Goal: Feedback & Contribution: Contribute content

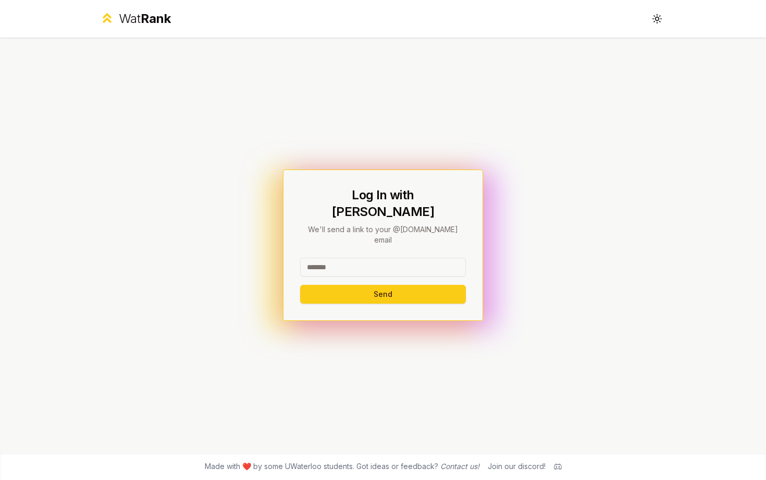
click at [326, 257] on input at bounding box center [383, 266] width 166 height 19
type input "********"
click at [363, 285] on button "Send" at bounding box center [383, 294] width 166 height 19
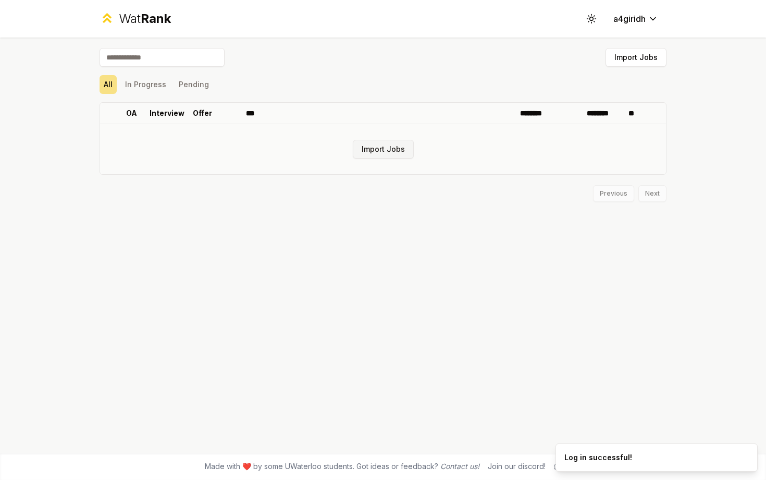
click at [394, 152] on button "Import Jobs" at bounding box center [383, 149] width 61 height 19
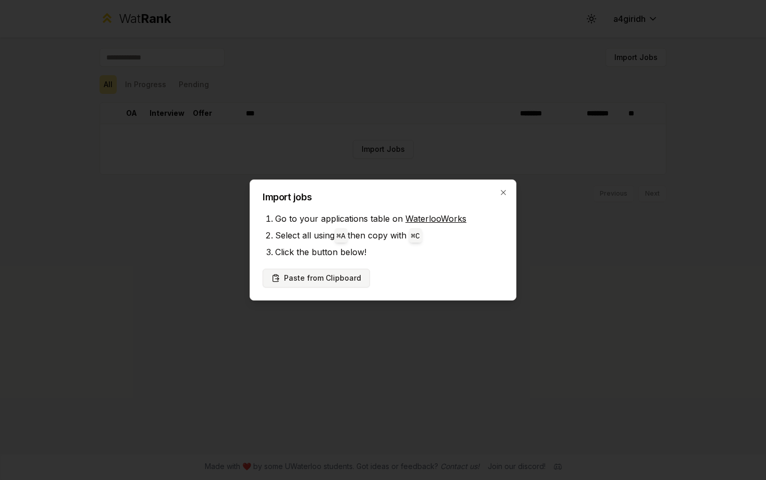
click at [337, 277] on button "Paste from Clipboard" at bounding box center [316, 277] width 107 height 19
click at [328, 276] on button "Paste from Clipboard" at bounding box center [316, 277] width 107 height 19
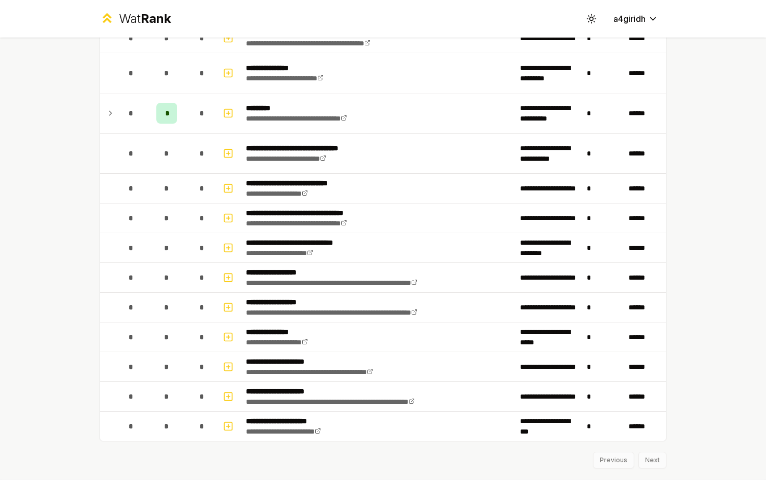
scroll to position [1189, 0]
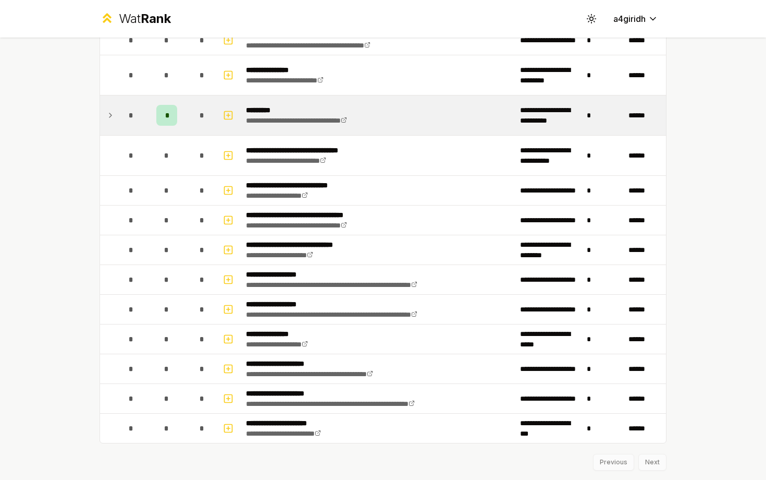
click at [112, 114] on icon at bounding box center [110, 115] width 8 height 13
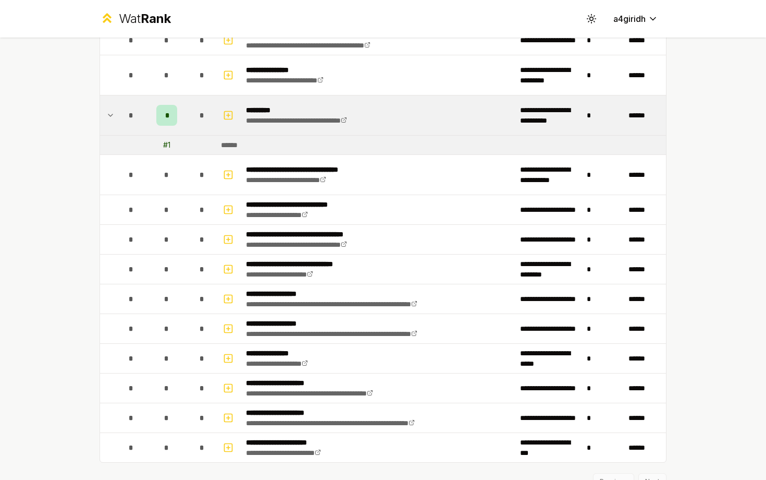
click at [111, 114] on icon at bounding box center [110, 115] width 8 height 13
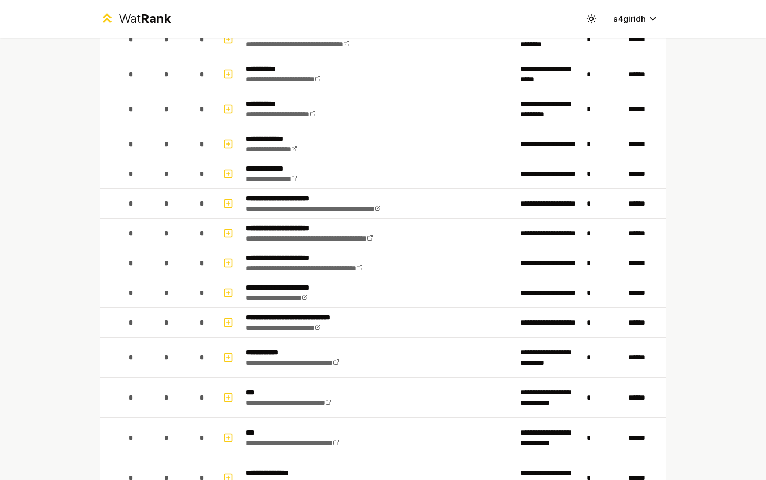
scroll to position [0, 0]
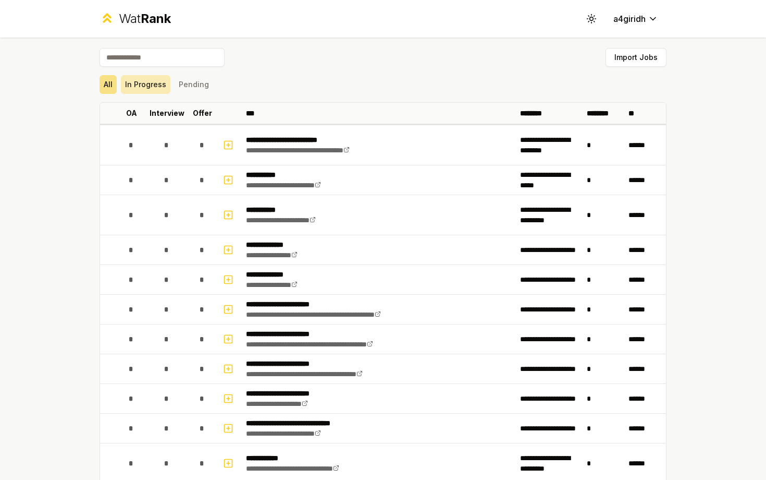
click at [152, 87] on button "In Progress" at bounding box center [146, 84] width 50 height 19
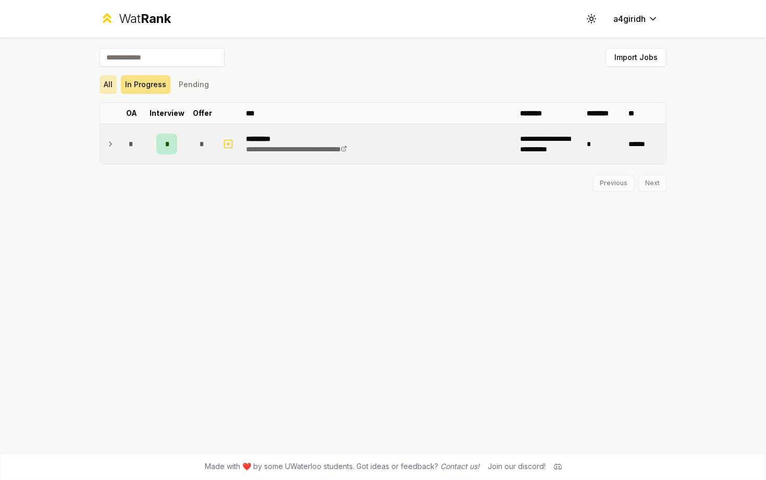
click at [110, 82] on button "All" at bounding box center [108, 84] width 17 height 19
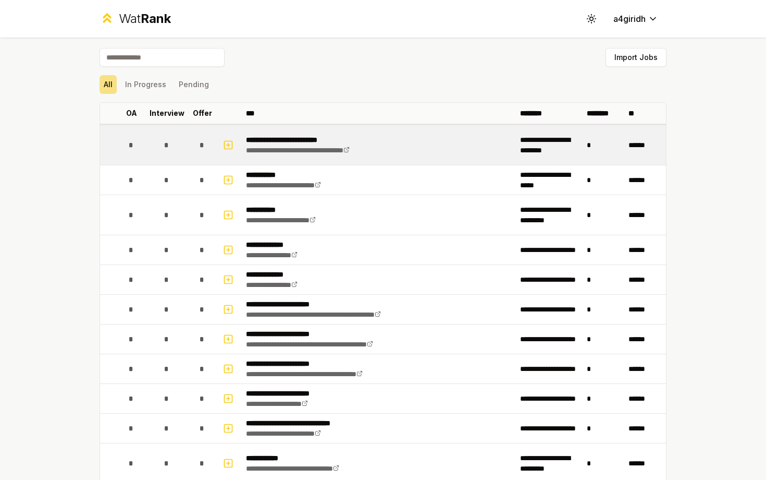
click at [169, 145] on span "*" at bounding box center [166, 145] width 5 height 10
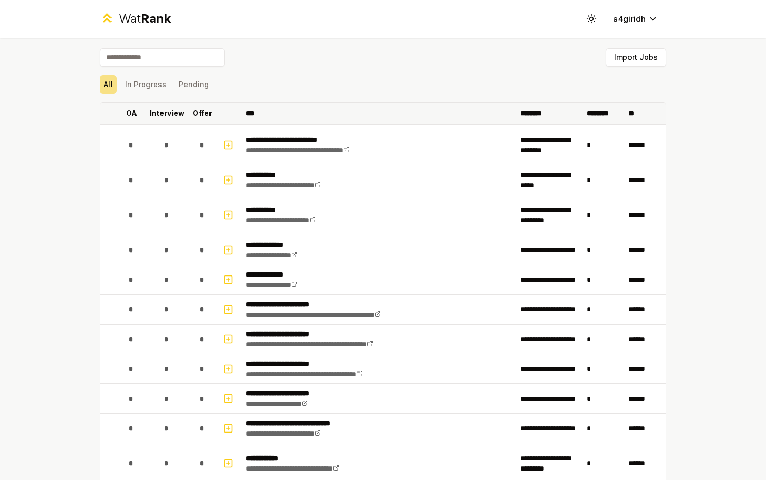
click at [125, 112] on th "OA" at bounding box center [131, 113] width 29 height 21
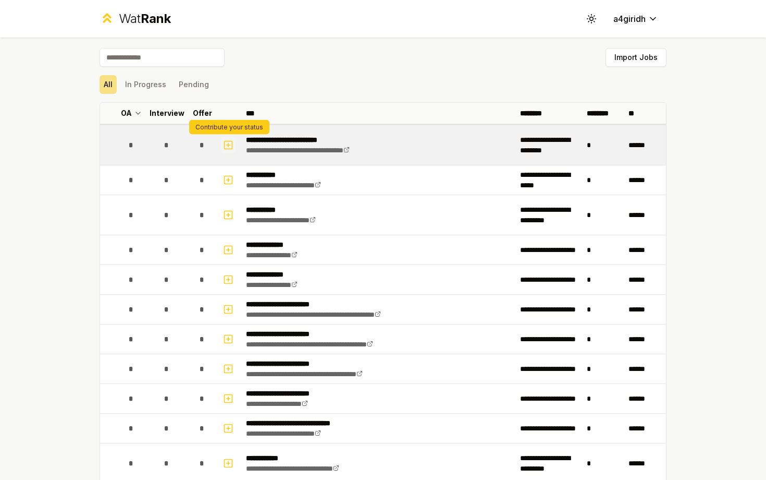
click at [228, 144] on icon "button" at bounding box center [228, 145] width 0 height 4
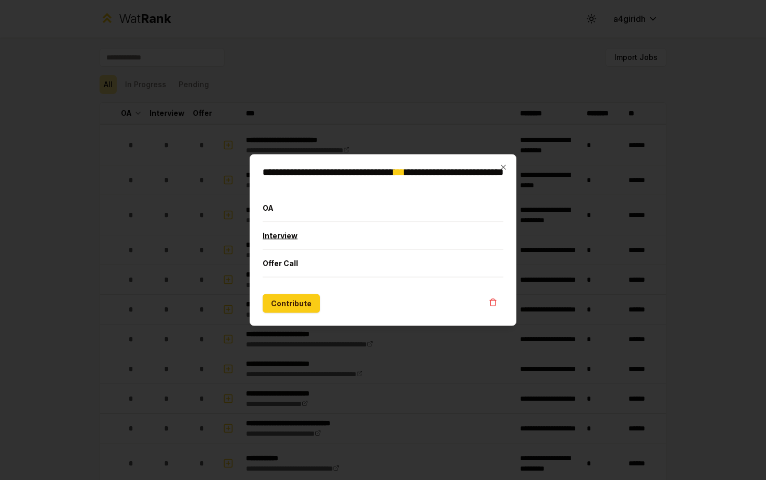
click at [363, 235] on button "Interview" at bounding box center [383, 235] width 241 height 27
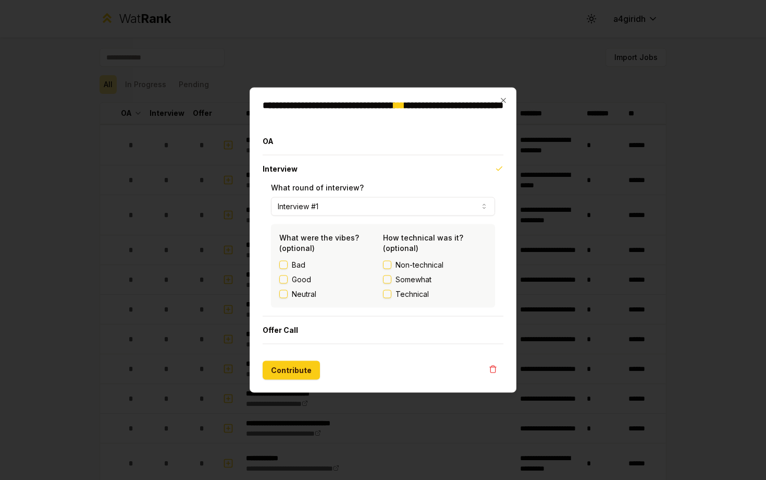
click at [302, 278] on label "Good" at bounding box center [301, 279] width 19 height 10
click at [288, 278] on button "Good" at bounding box center [283, 279] width 8 height 8
click at [408, 266] on span "Non-technical" at bounding box center [420, 265] width 48 height 10
click at [391, 266] on button "Non-technical" at bounding box center [387, 265] width 8 height 8
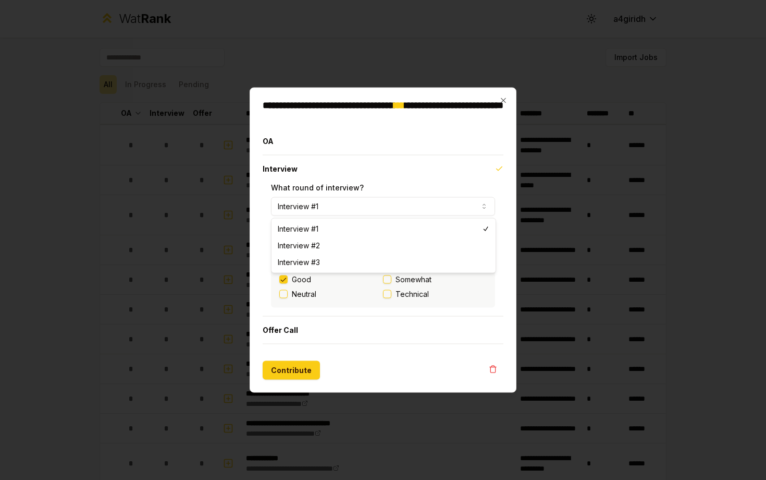
click at [355, 207] on button "Interview #1" at bounding box center [383, 206] width 224 height 19
click at [350, 171] on button "Interview" at bounding box center [383, 168] width 241 height 27
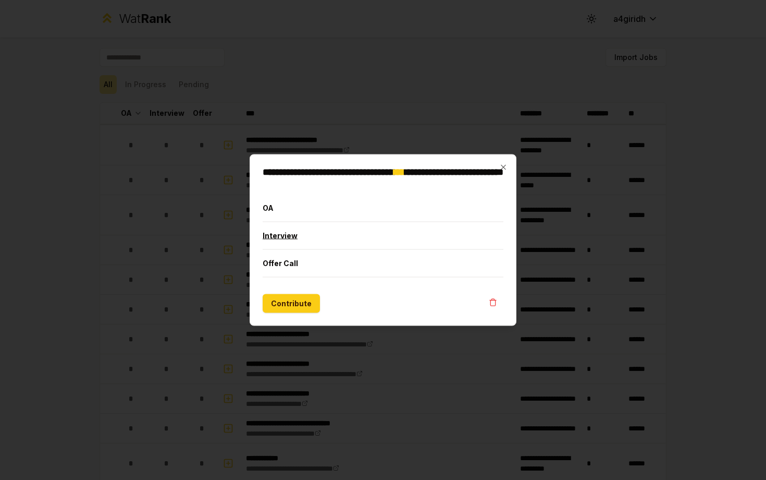
click at [311, 244] on button "Interview" at bounding box center [383, 235] width 241 height 27
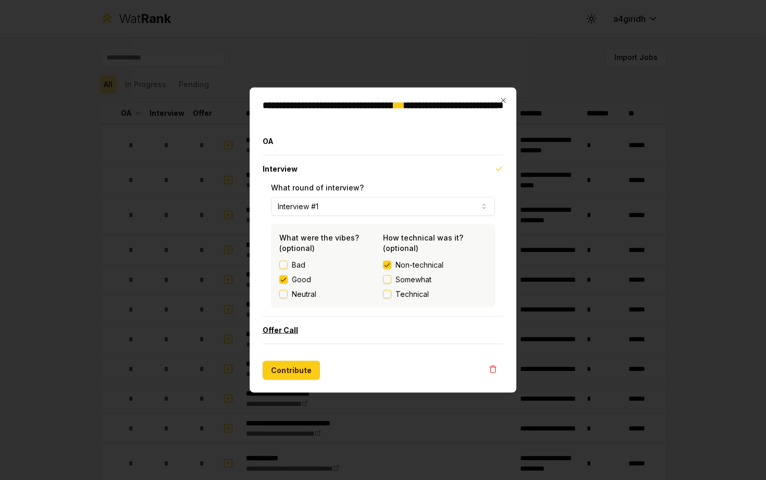
click at [305, 329] on button "Offer Call" at bounding box center [383, 329] width 241 height 27
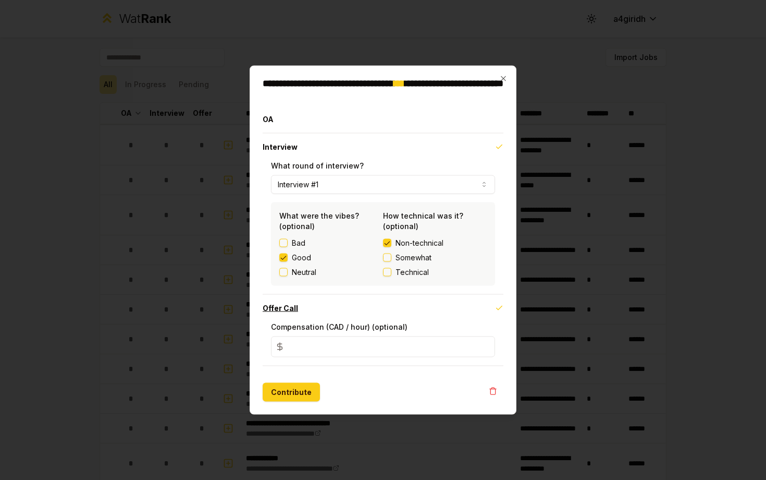
click at [308, 311] on button "Offer Call" at bounding box center [383, 308] width 241 height 27
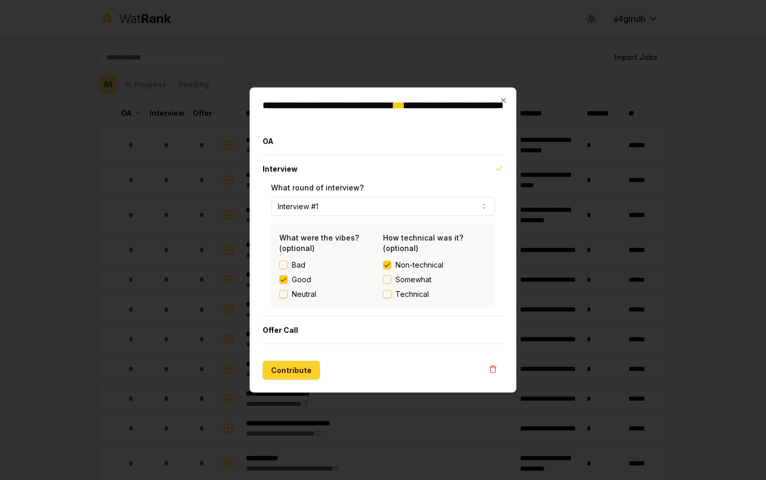
click at [300, 372] on button "Contribute" at bounding box center [291, 370] width 57 height 19
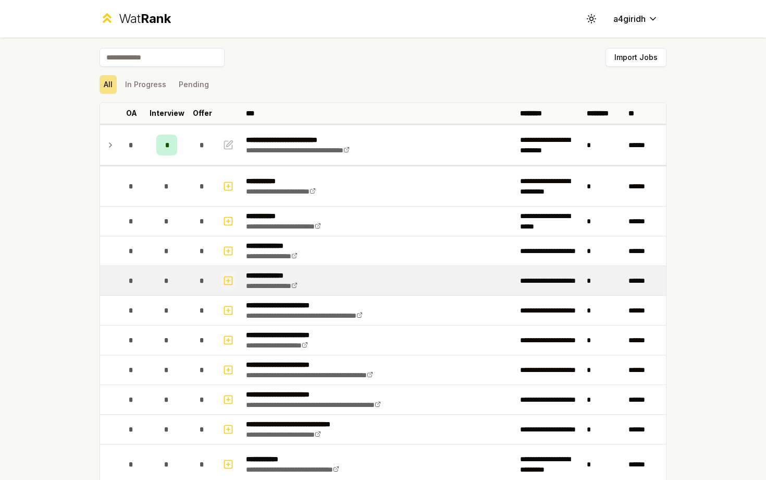
click at [228, 277] on icon "button" at bounding box center [228, 280] width 10 height 13
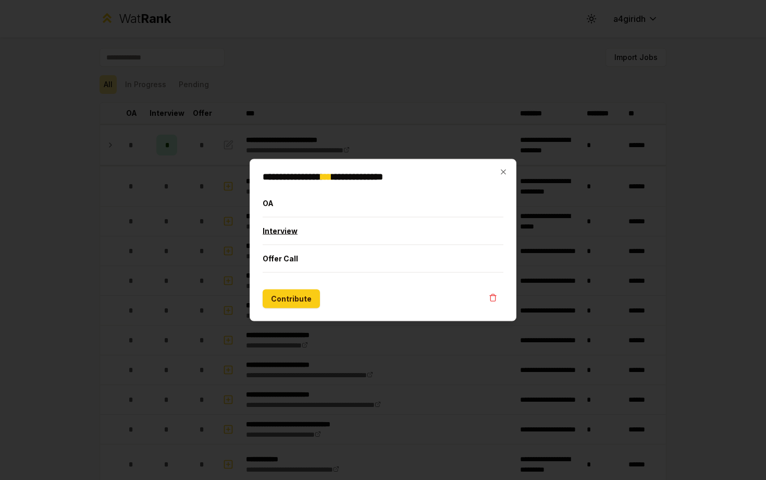
click at [288, 235] on button "Interview" at bounding box center [383, 230] width 241 height 27
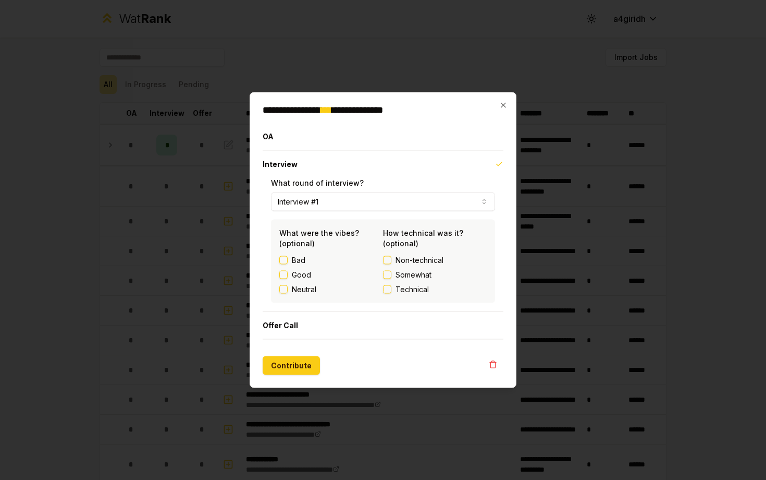
click at [290, 274] on div "Good" at bounding box center [331, 274] width 104 height 10
click at [283, 276] on button "Good" at bounding box center [283, 275] width 8 height 8
click at [300, 367] on button "Contribute" at bounding box center [291, 365] width 57 height 19
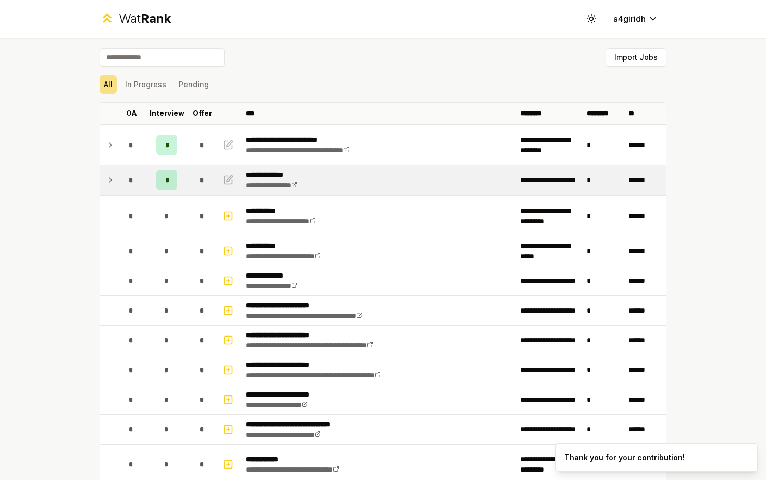
click at [111, 175] on icon at bounding box center [110, 180] width 8 height 13
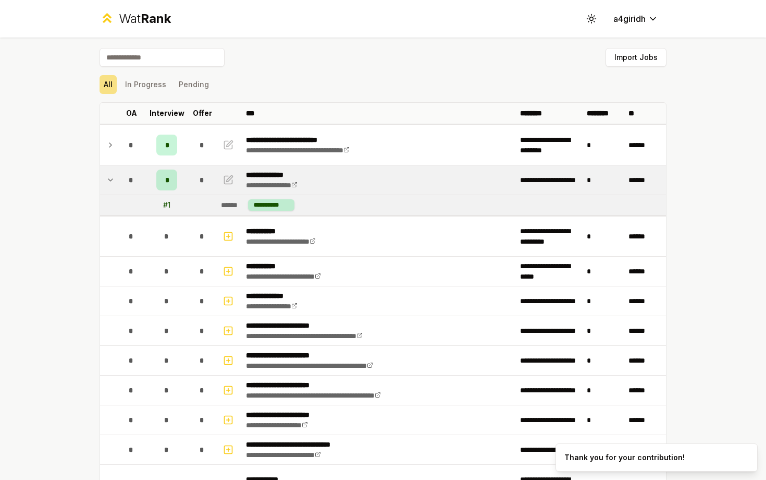
click at [111, 175] on icon at bounding box center [110, 180] width 8 height 13
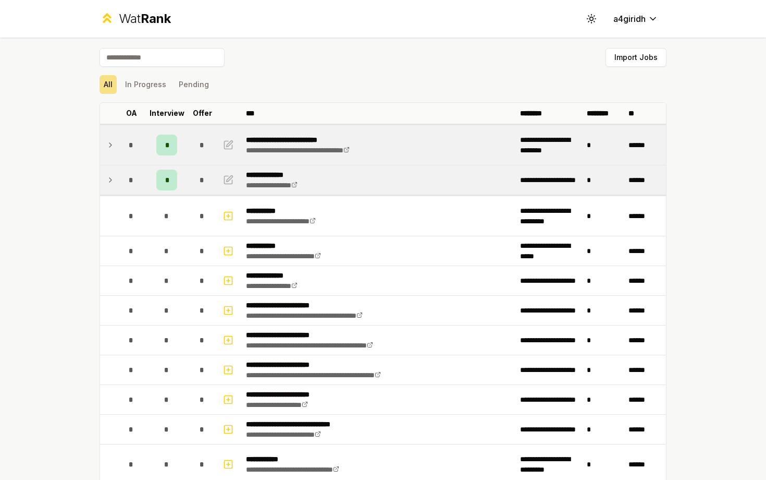
click at [109, 145] on icon at bounding box center [110, 145] width 8 height 13
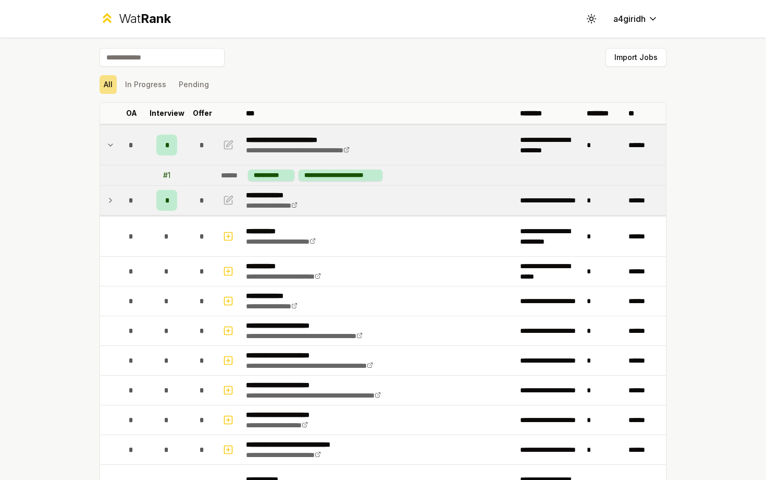
click at [108, 144] on icon at bounding box center [110, 145] width 4 height 2
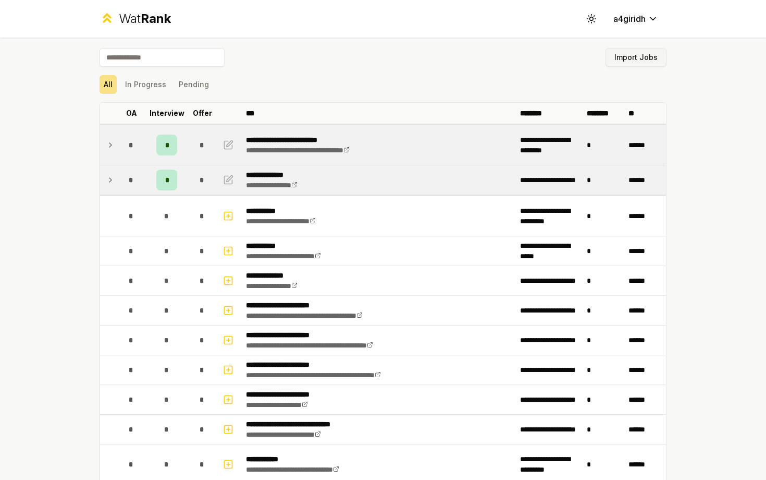
click at [641, 62] on button "Import Jobs" at bounding box center [636, 57] width 61 height 19
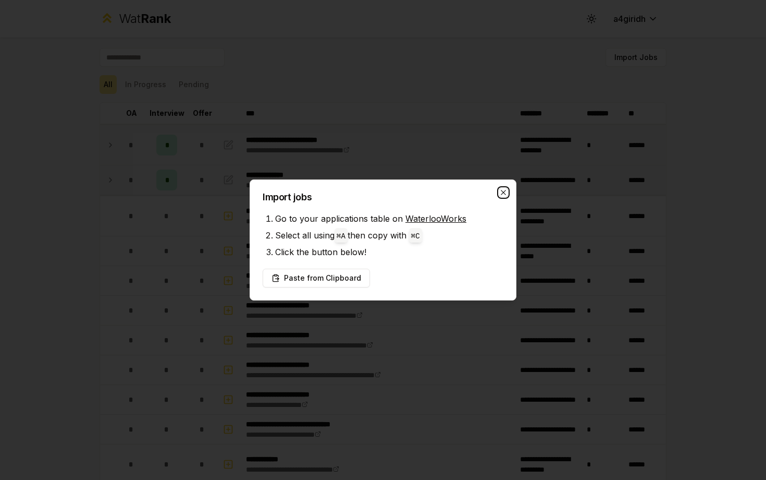
click at [507, 194] on icon "button" at bounding box center [503, 192] width 8 height 8
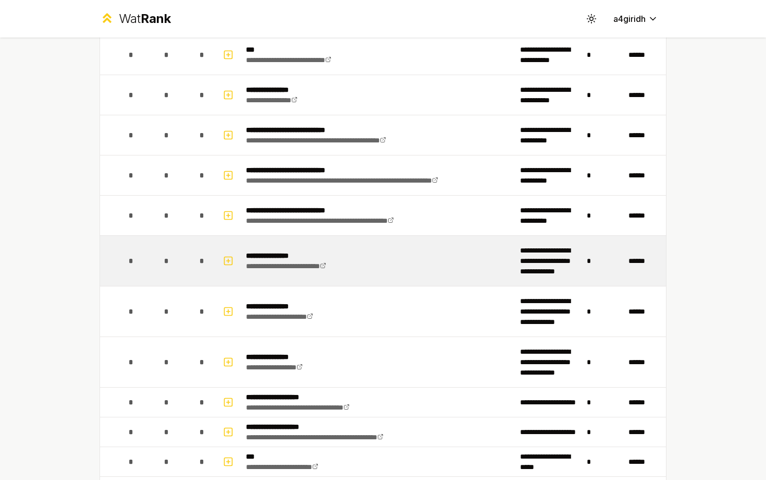
scroll to position [481, 0]
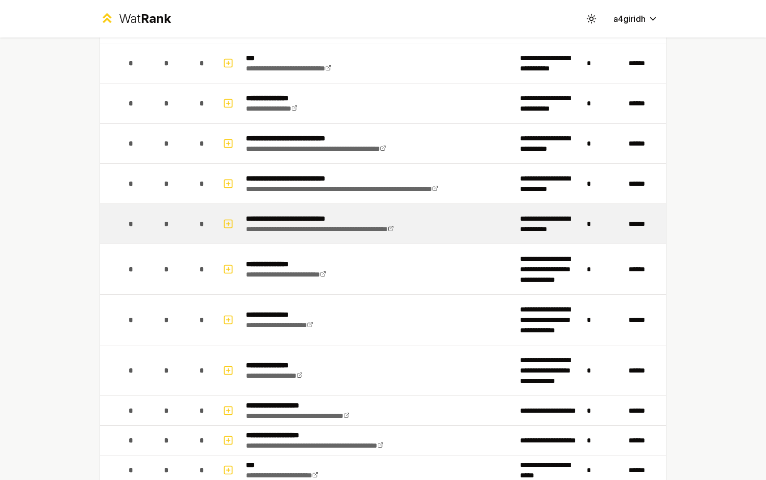
click at [164, 225] on span "*" at bounding box center [166, 223] width 5 height 10
click at [225, 220] on icon "button" at bounding box center [228, 223] width 10 height 13
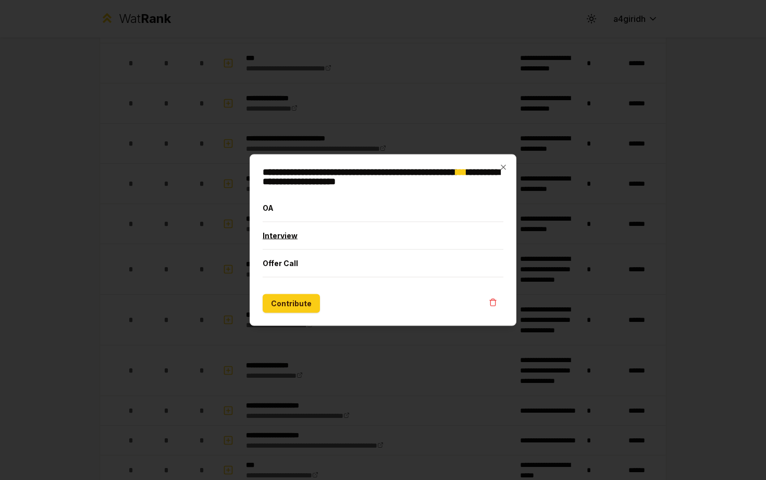
click at [287, 228] on button "Interview" at bounding box center [383, 235] width 241 height 27
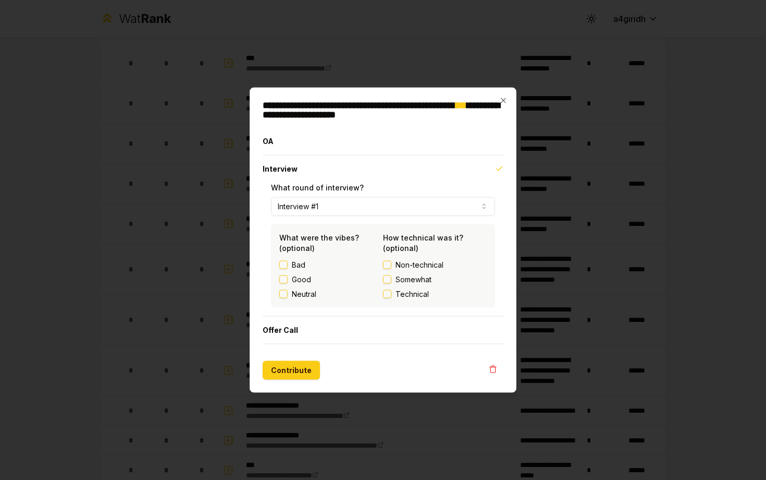
click at [281, 275] on button "Good" at bounding box center [283, 279] width 8 height 8
click at [289, 367] on button "Contribute" at bounding box center [291, 370] width 57 height 19
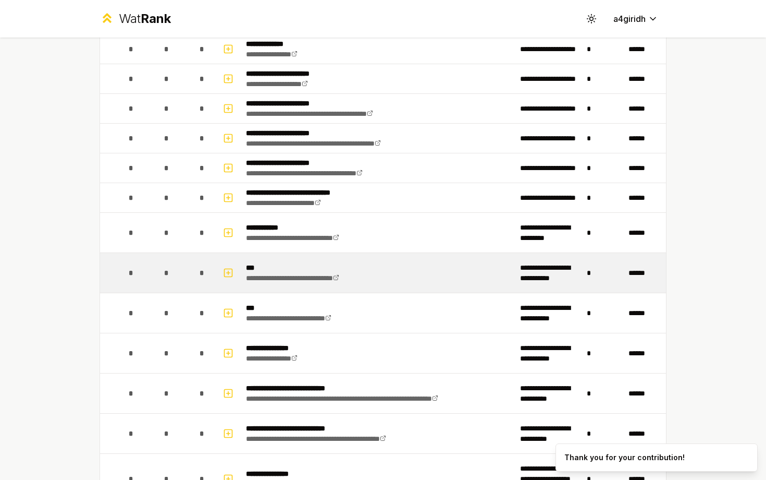
scroll to position [275, 0]
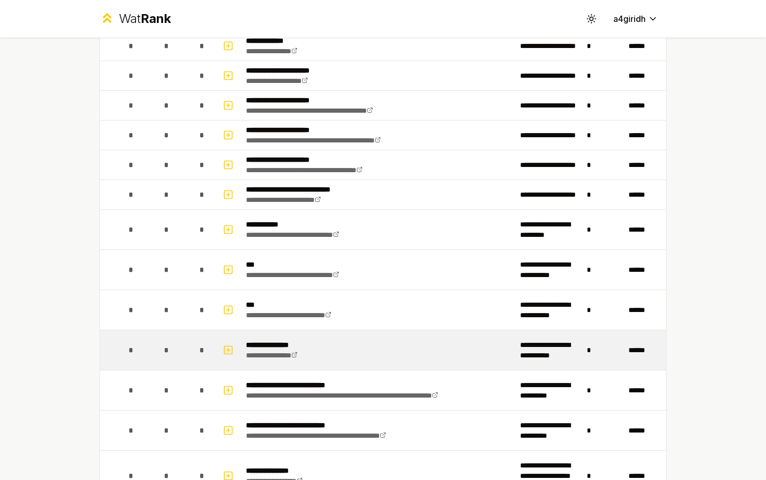
click at [170, 348] on div "*" at bounding box center [166, 349] width 21 height 21
click at [227, 346] on rect "button" at bounding box center [229, 350] width 8 height 8
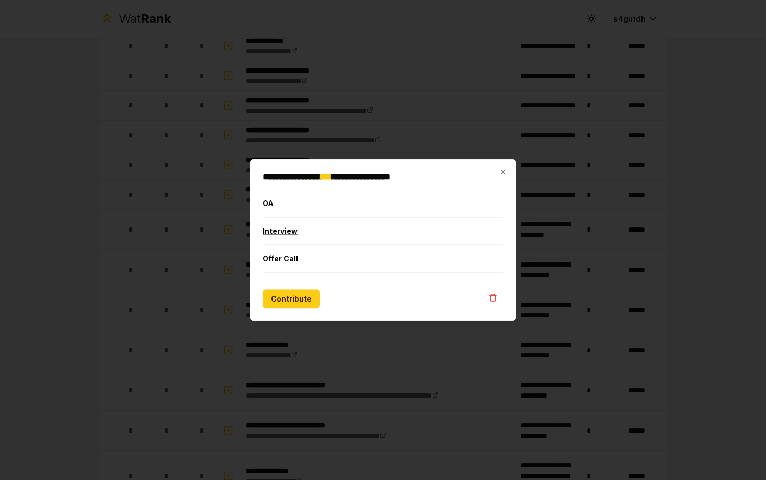
click at [290, 228] on button "Interview" at bounding box center [383, 230] width 241 height 27
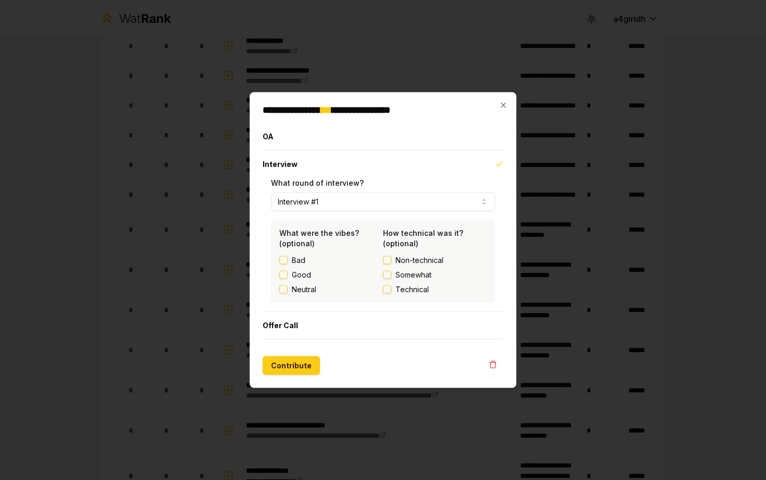
click at [286, 260] on button "Bad" at bounding box center [283, 260] width 8 height 8
click at [283, 260] on button "Bad" at bounding box center [283, 260] width 8 height 8
click at [283, 278] on button "Good" at bounding box center [283, 275] width 8 height 8
click at [284, 287] on button "Neutral" at bounding box center [283, 289] width 8 height 8
click at [291, 362] on button "Contribute" at bounding box center [291, 365] width 57 height 19
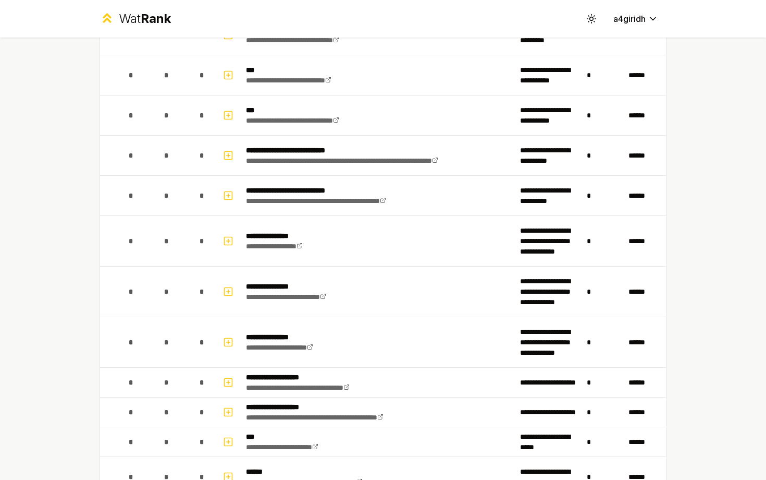
scroll to position [531, 0]
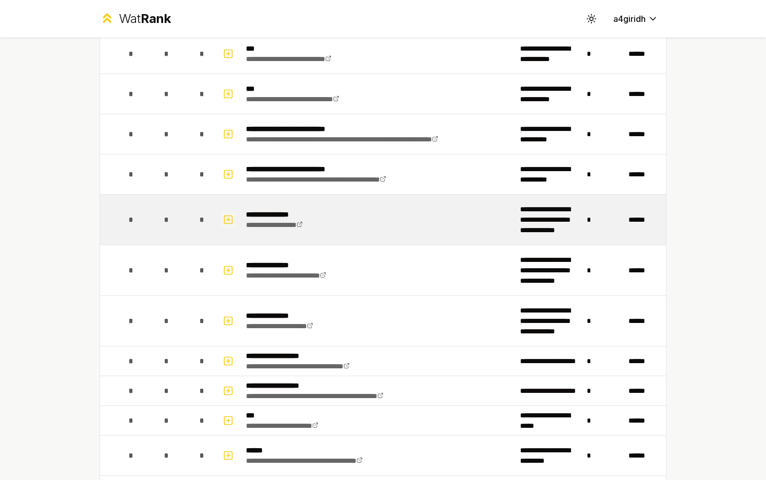
click at [229, 218] on icon "button" at bounding box center [228, 219] width 10 height 13
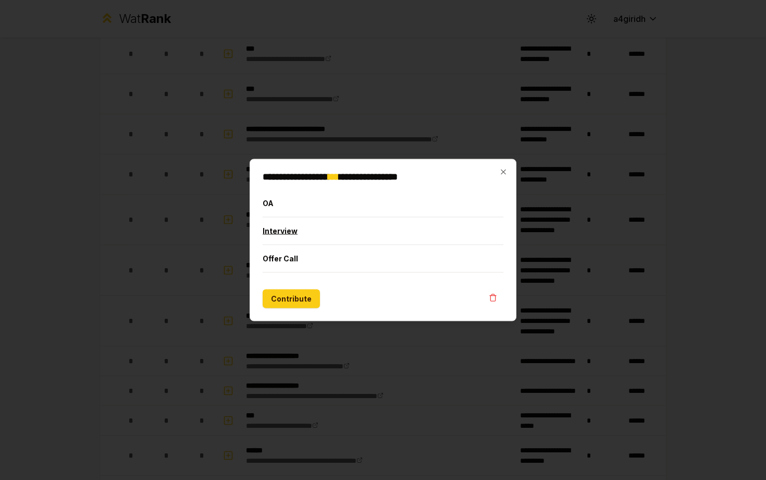
click at [290, 230] on button "Interview" at bounding box center [383, 230] width 241 height 27
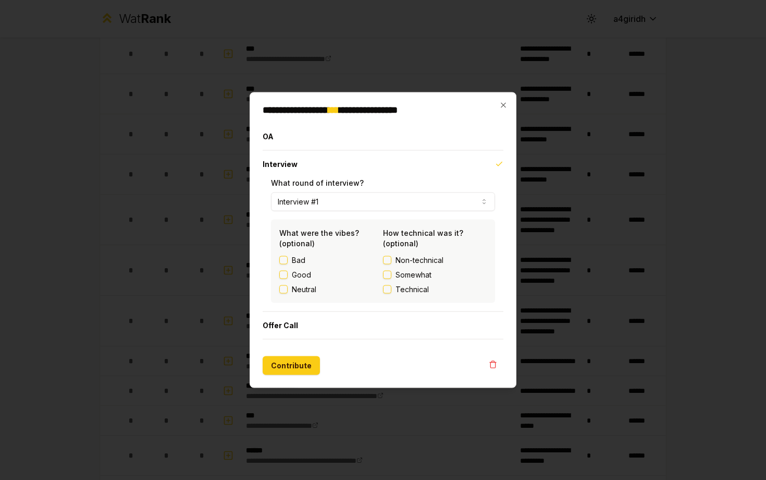
click at [285, 268] on div "Bad Good Neutral" at bounding box center [331, 275] width 104 height 40
click at [282, 277] on button "Good" at bounding box center [283, 275] width 8 height 8
click at [275, 362] on button "Contribute" at bounding box center [291, 365] width 57 height 19
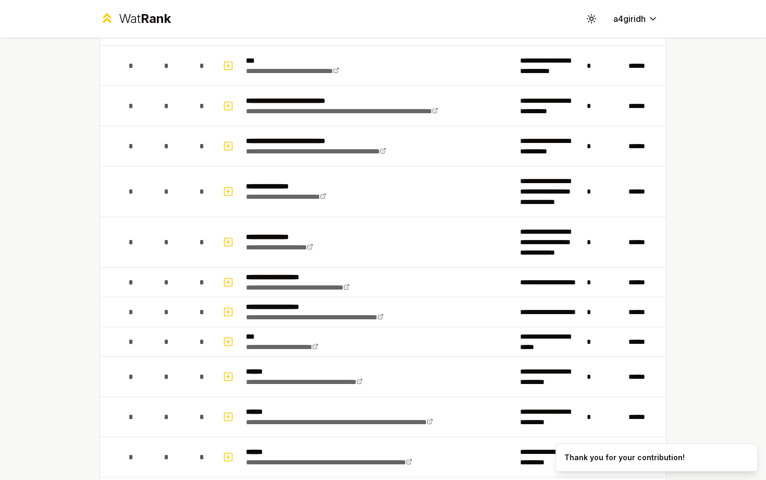
scroll to position [610, 0]
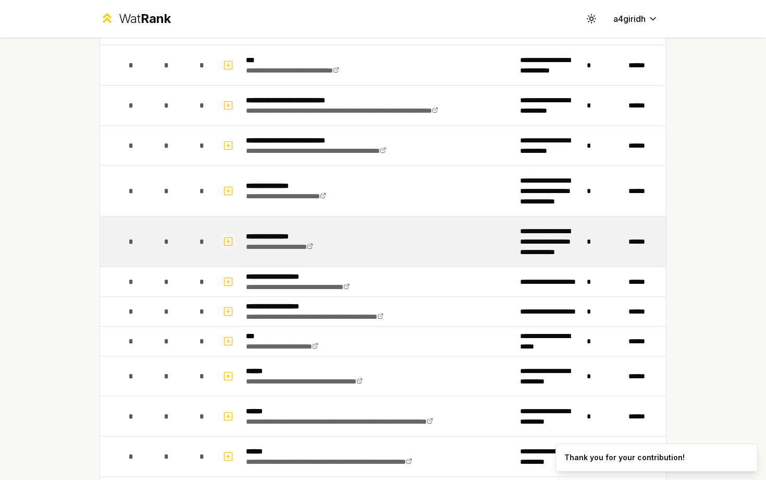
click at [230, 236] on icon "button" at bounding box center [228, 241] width 10 height 13
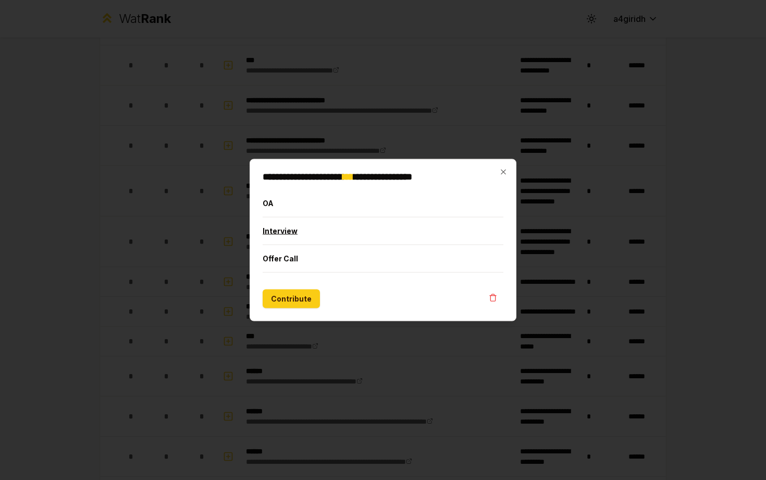
click at [288, 228] on button "Interview" at bounding box center [383, 230] width 241 height 27
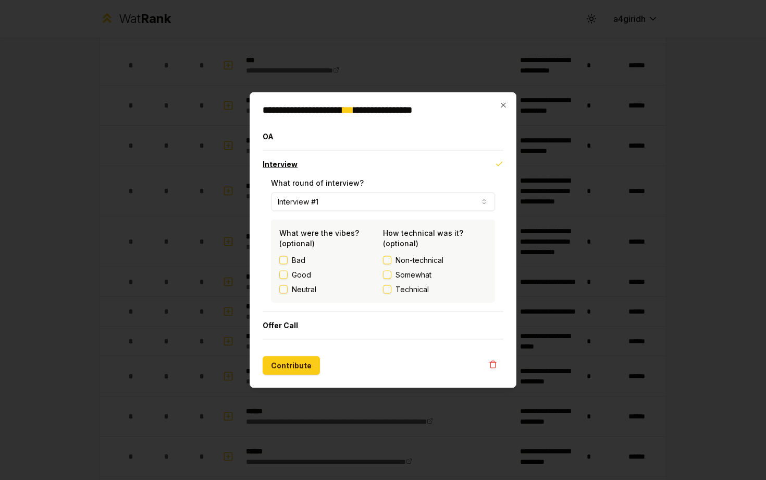
click at [288, 228] on div "**********" at bounding box center [383, 240] width 224 height 125
click at [286, 275] on button "Good" at bounding box center [283, 275] width 8 height 8
click at [299, 145] on button "OA" at bounding box center [383, 136] width 241 height 27
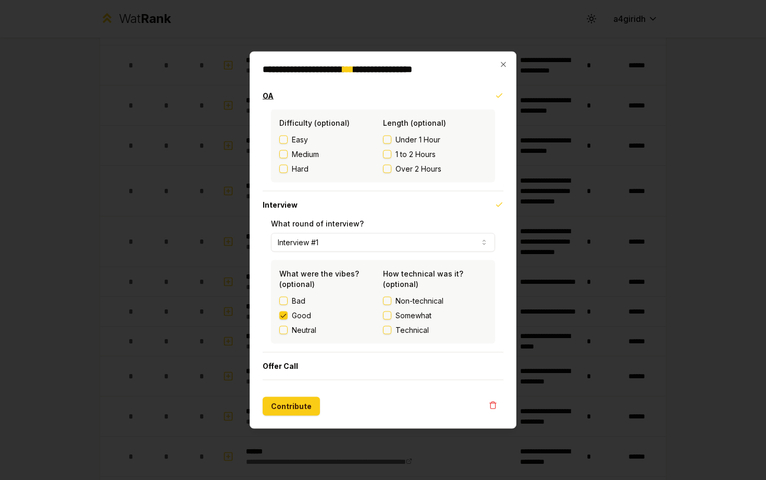
click at [273, 97] on button "OA" at bounding box center [383, 95] width 241 height 27
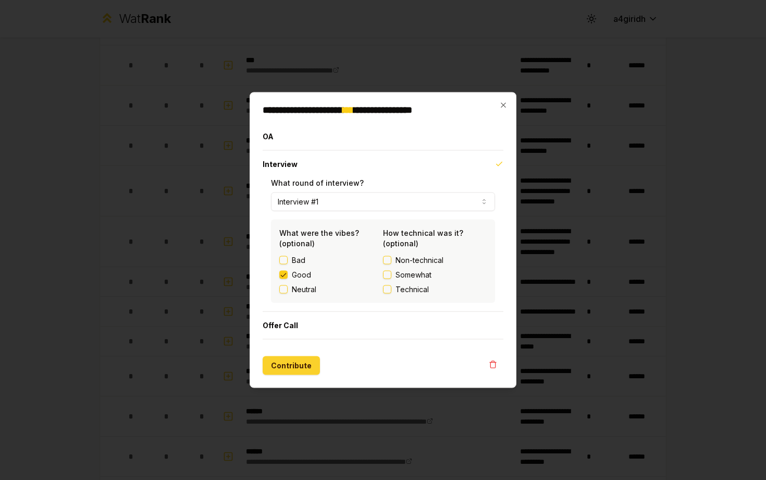
click at [279, 369] on button "Contribute" at bounding box center [291, 365] width 57 height 19
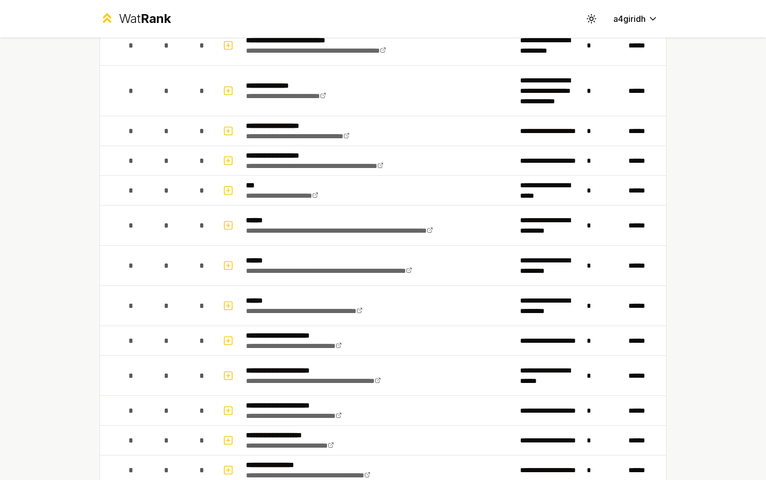
scroll to position [762, 0]
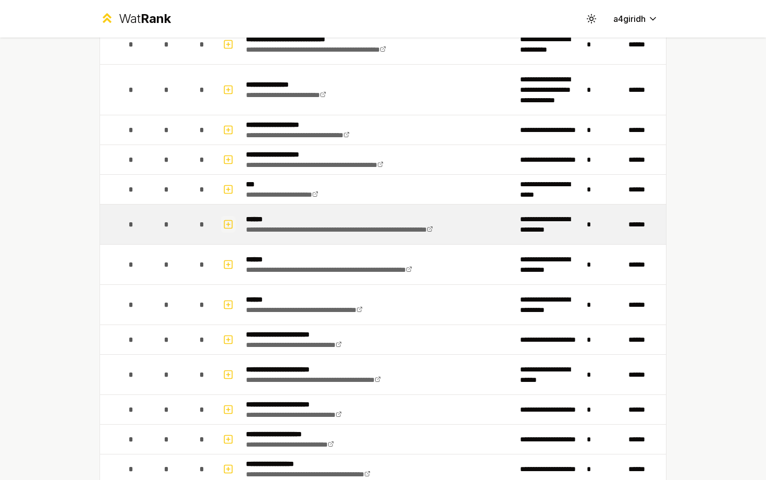
click at [221, 224] on button "button" at bounding box center [228, 224] width 15 height 17
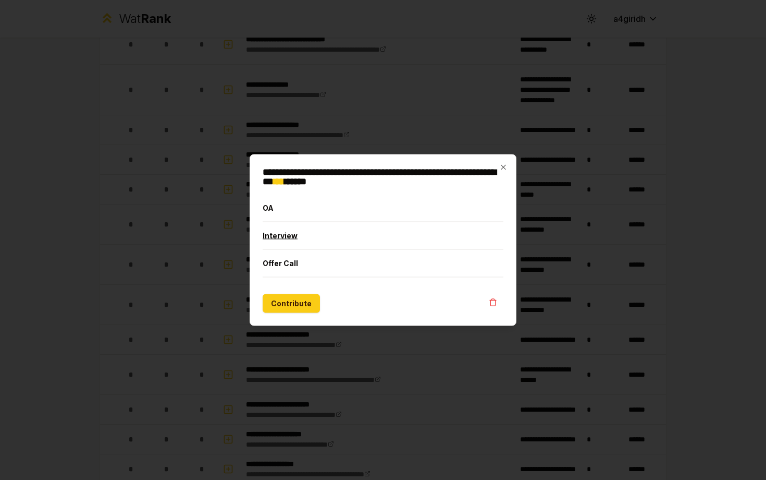
click at [291, 229] on button "Interview" at bounding box center [383, 235] width 241 height 27
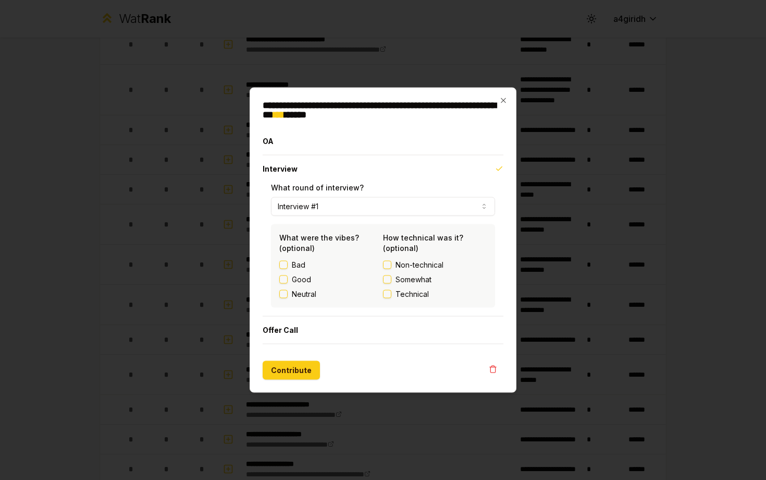
click at [281, 277] on button "Good" at bounding box center [283, 279] width 8 height 8
click at [300, 374] on button "Contribute" at bounding box center [291, 370] width 57 height 19
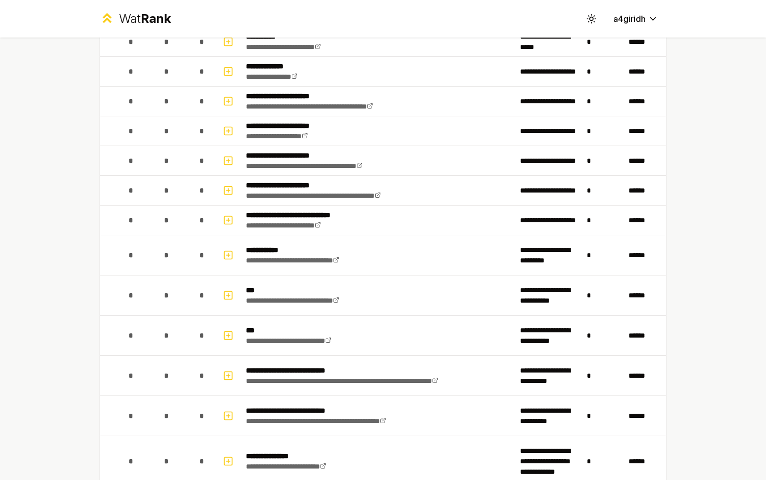
scroll to position [0, 0]
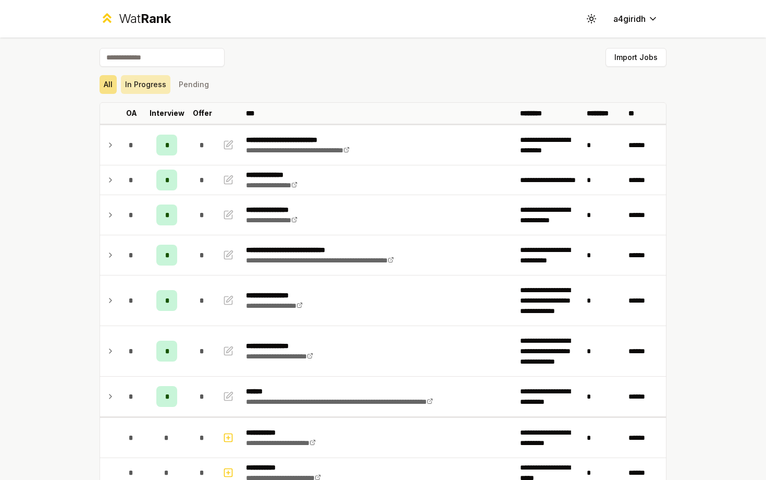
click at [138, 83] on button "In Progress" at bounding box center [146, 84] width 50 height 19
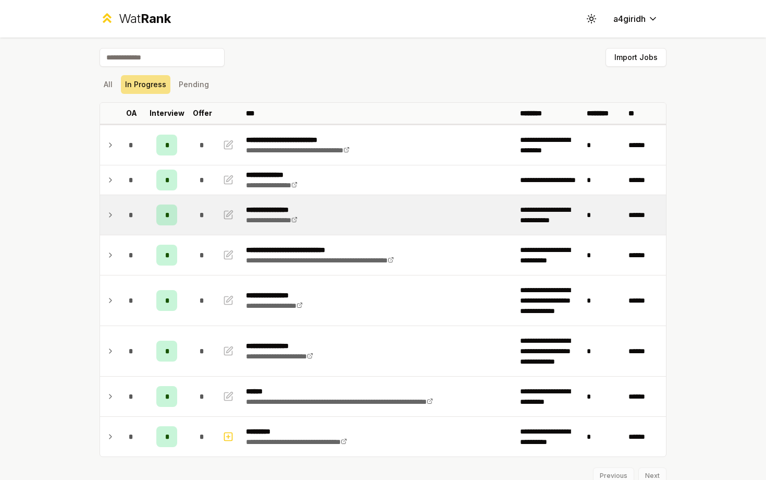
scroll to position [42, 0]
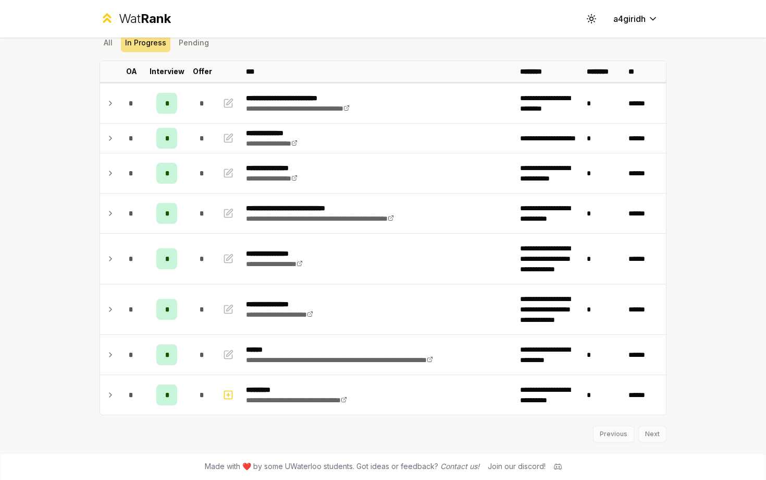
click at [656, 437] on div "Previous Next" at bounding box center [383, 428] width 567 height 27
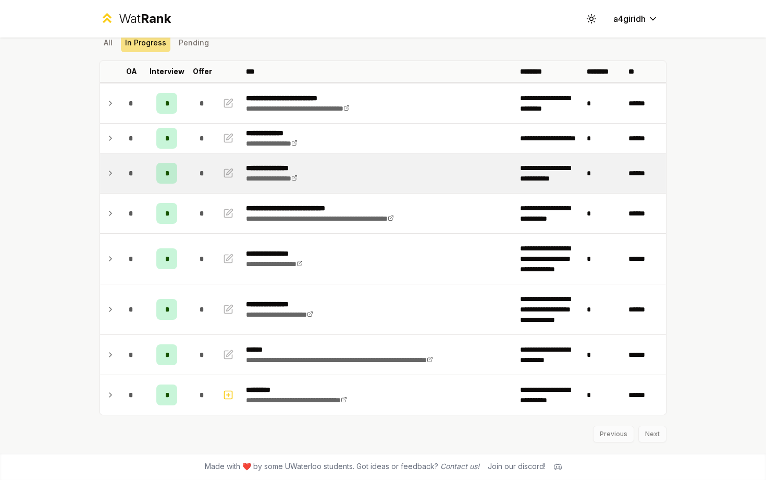
scroll to position [0, 0]
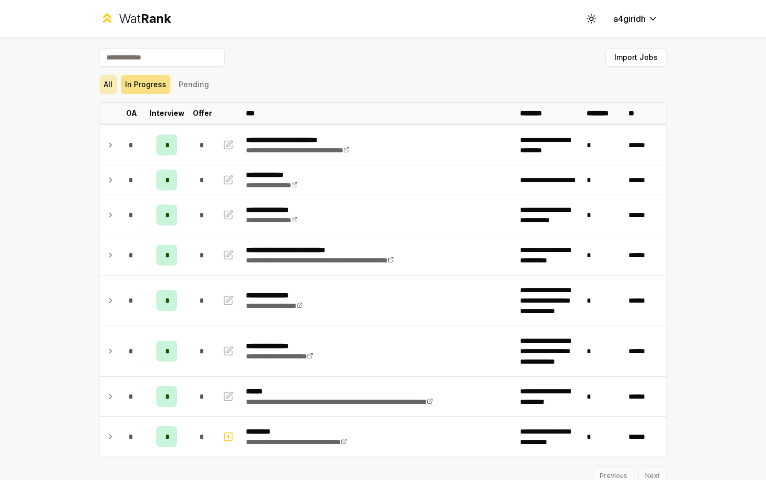
click at [111, 87] on button "All" at bounding box center [108, 84] width 17 height 19
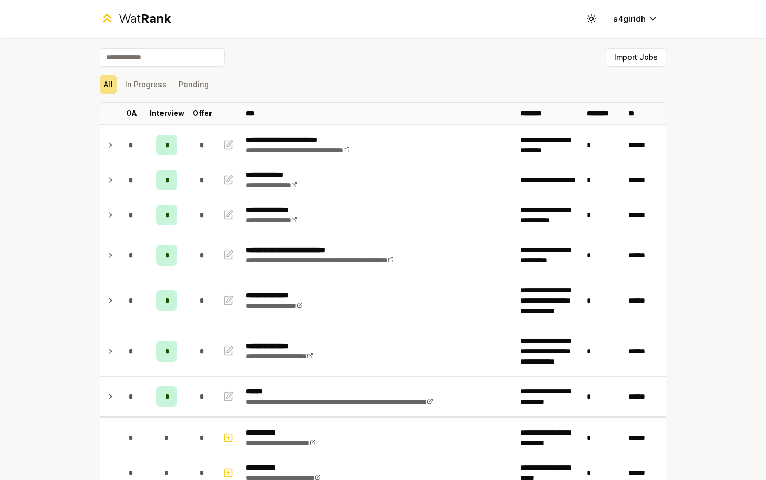
click at [130, 18] on div "Wat Rank" at bounding box center [145, 18] width 52 height 17
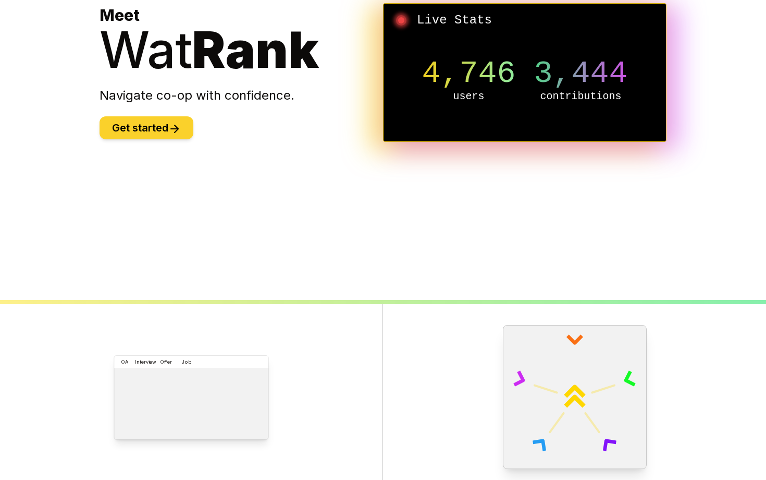
scroll to position [401, 0]
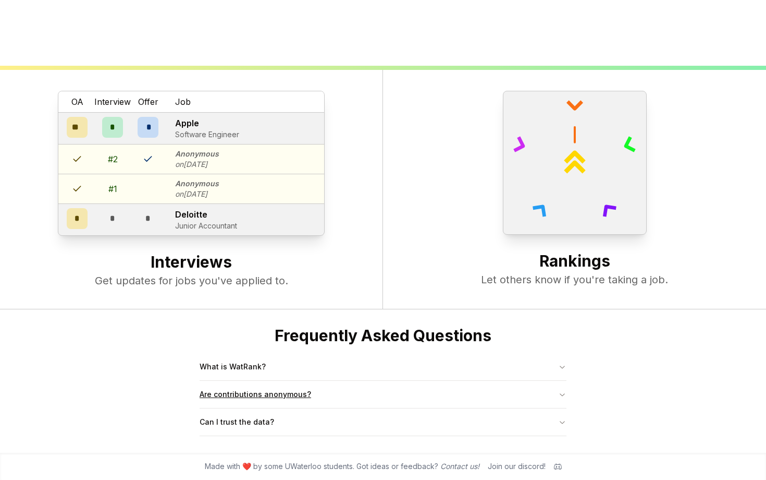
click at [432, 395] on button "Are contributions anonymous?" at bounding box center [383, 394] width 367 height 27
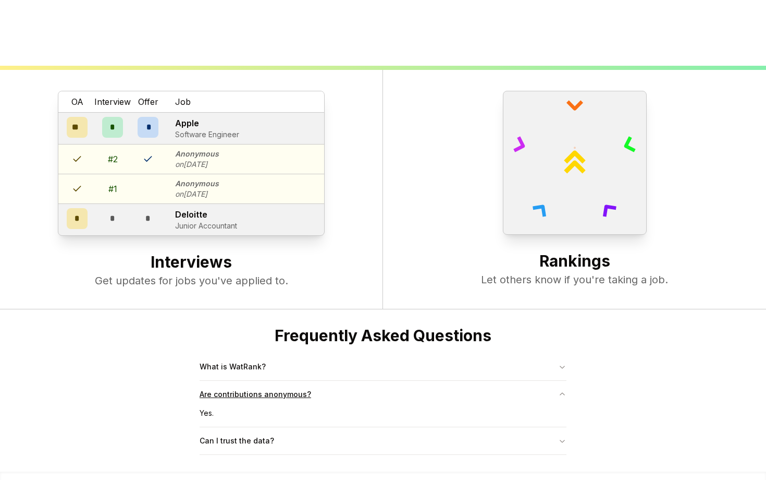
click at [432, 397] on button "Are contributions anonymous?" at bounding box center [383, 394] width 367 height 27
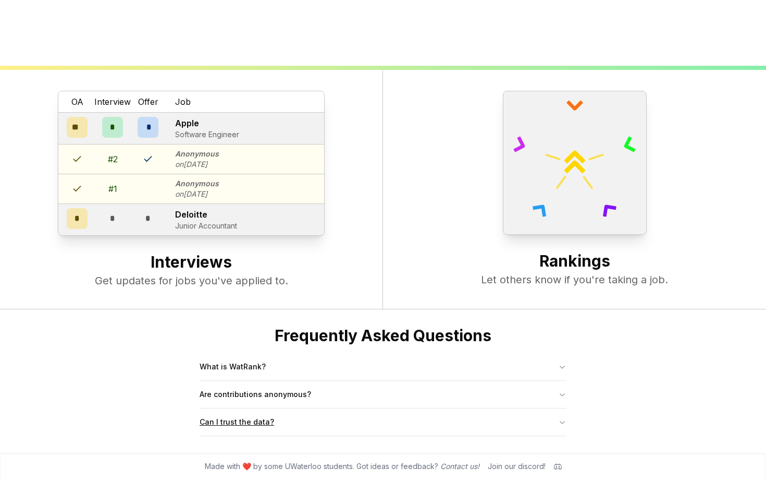
click at [427, 418] on button "Can I trust the data?" at bounding box center [383, 421] width 367 height 27
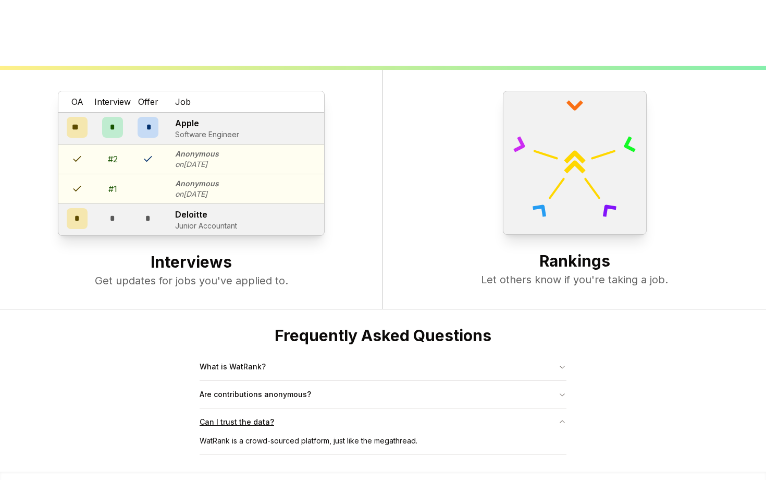
click at [427, 418] on button "Can I trust the data?" at bounding box center [383, 421] width 367 height 27
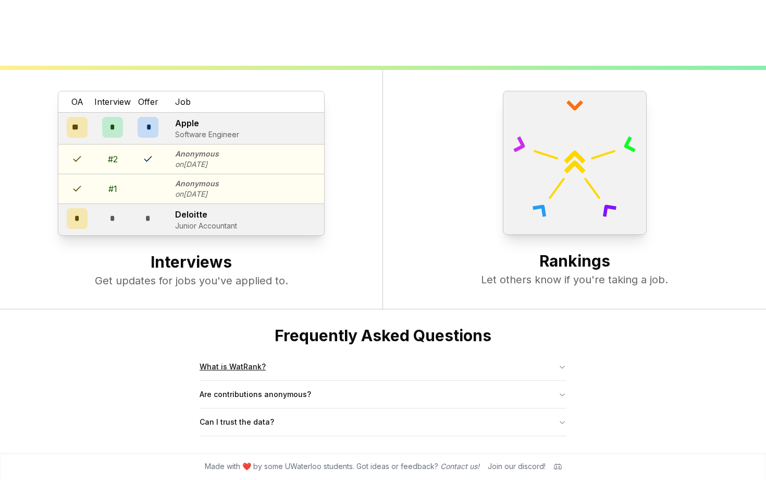
click at [418, 371] on button "What is WatRank?" at bounding box center [383, 366] width 367 height 27
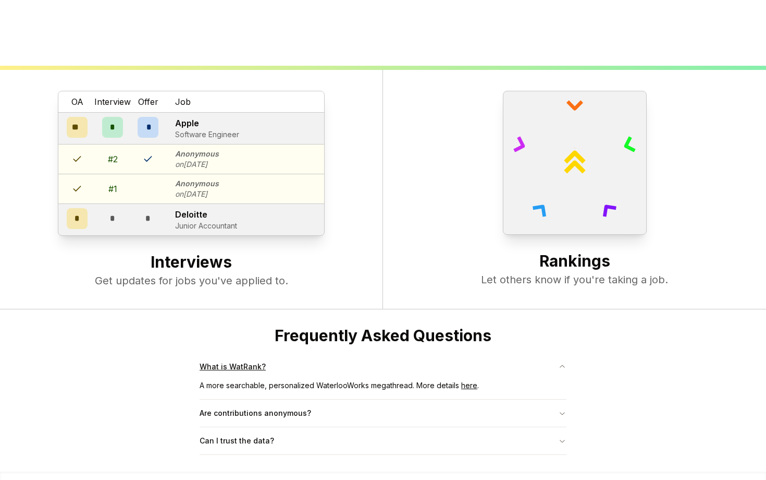
click at [418, 370] on button "What is WatRank?" at bounding box center [383, 366] width 367 height 27
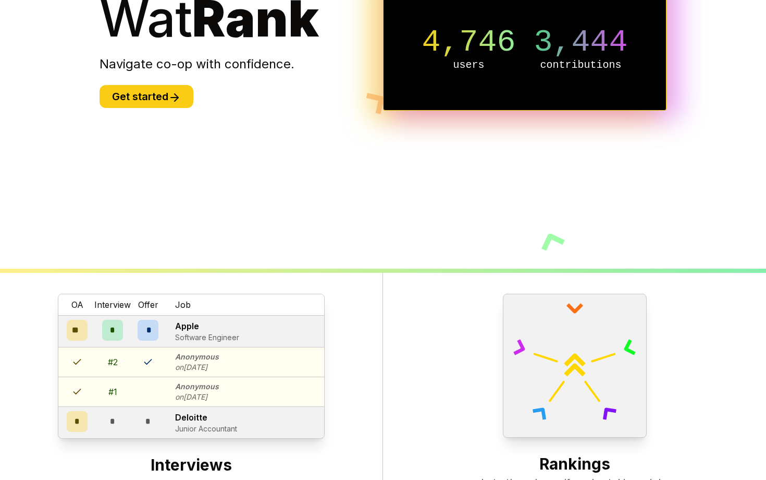
scroll to position [0, 0]
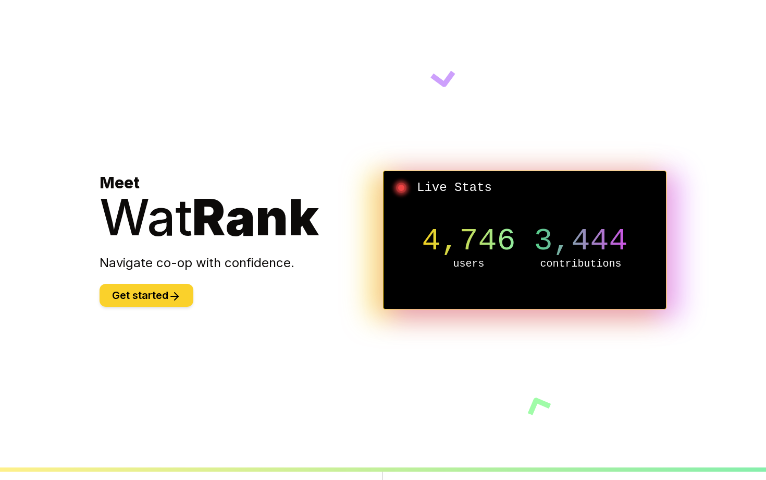
click at [142, 299] on button "Get started" at bounding box center [147, 295] width 94 height 23
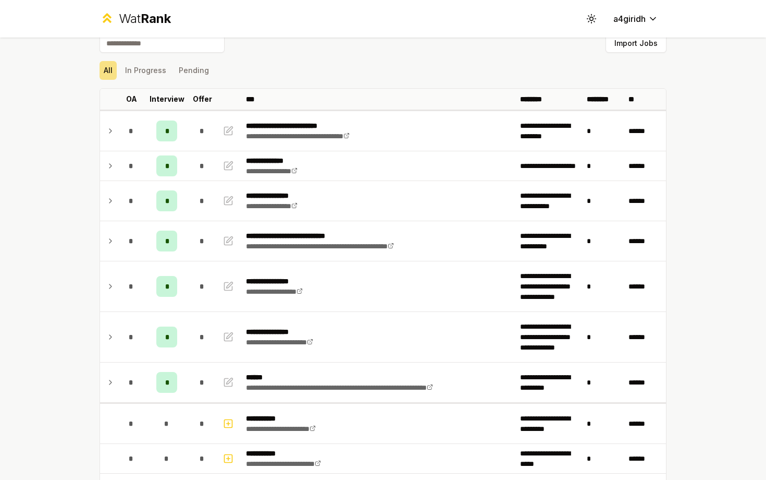
scroll to position [16, 0]
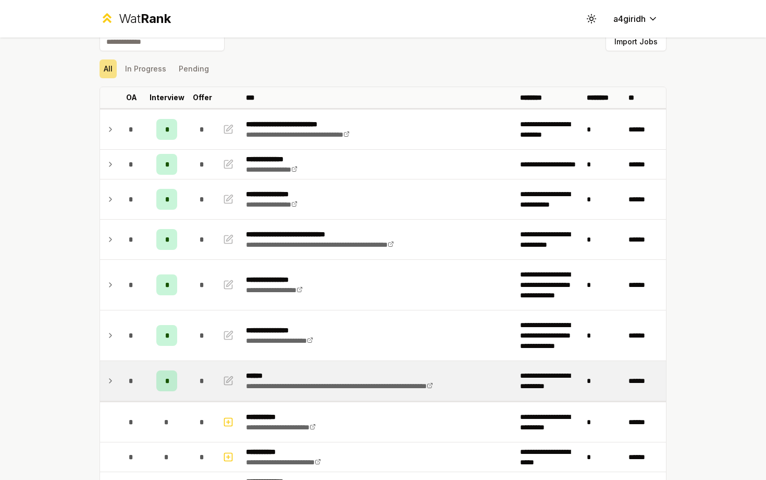
click at [112, 376] on icon at bounding box center [110, 380] width 8 height 13
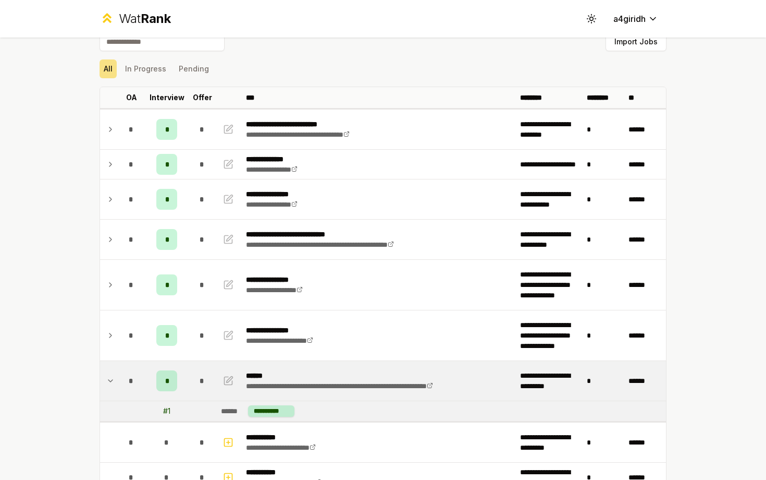
click at [112, 376] on icon at bounding box center [110, 380] width 8 height 13
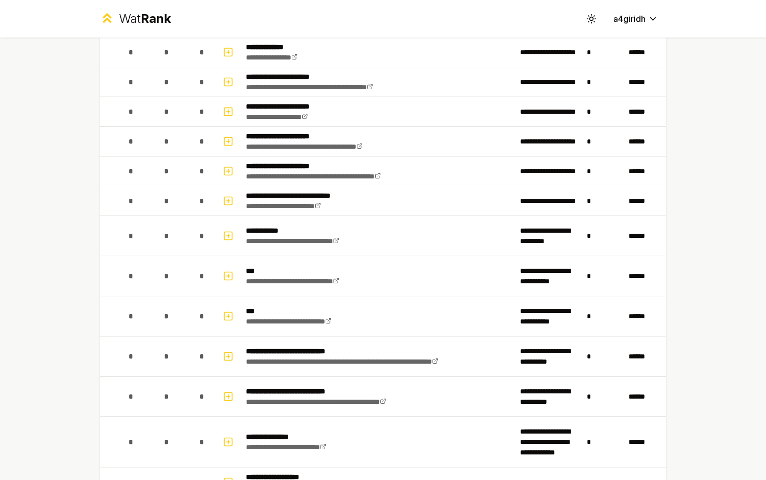
scroll to position [0, 0]
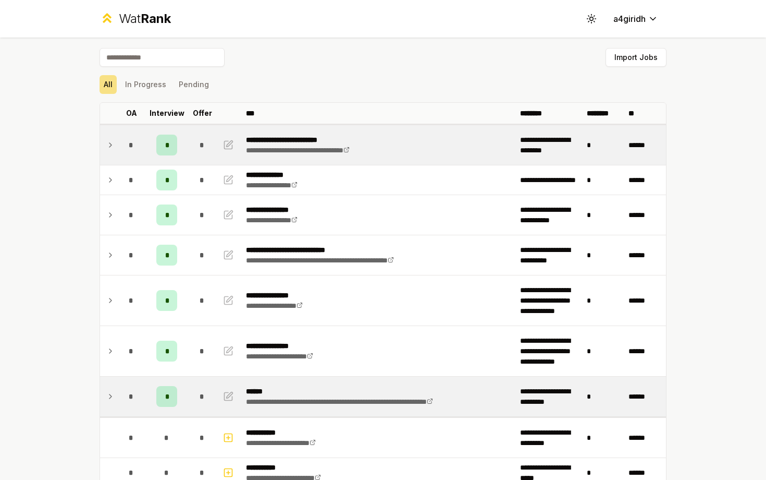
click at [112, 138] on td at bounding box center [108, 145] width 17 height 40
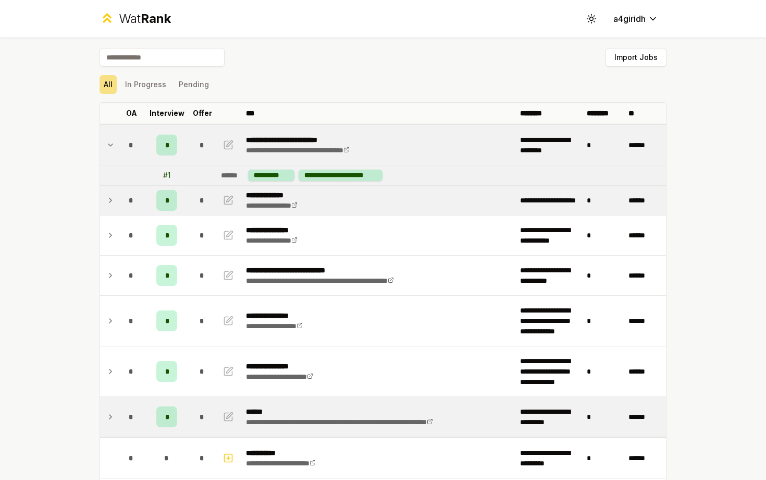
click at [106, 192] on td at bounding box center [108, 200] width 17 height 29
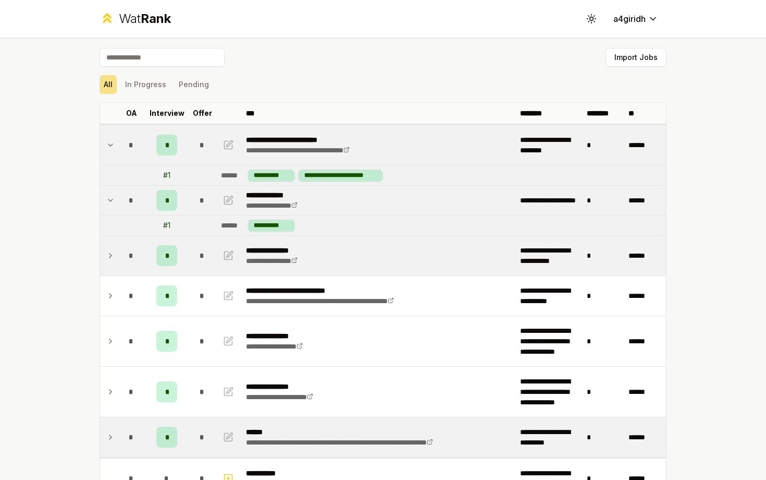
click at [114, 257] on icon at bounding box center [110, 255] width 8 height 13
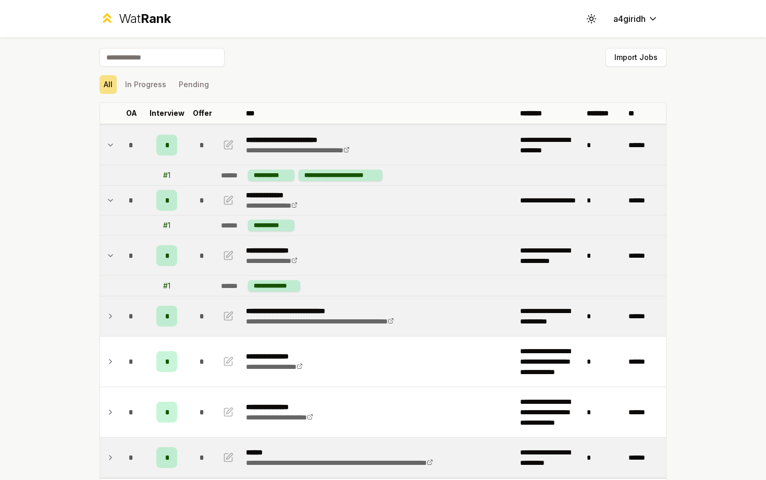
click at [111, 323] on td at bounding box center [108, 316] width 17 height 40
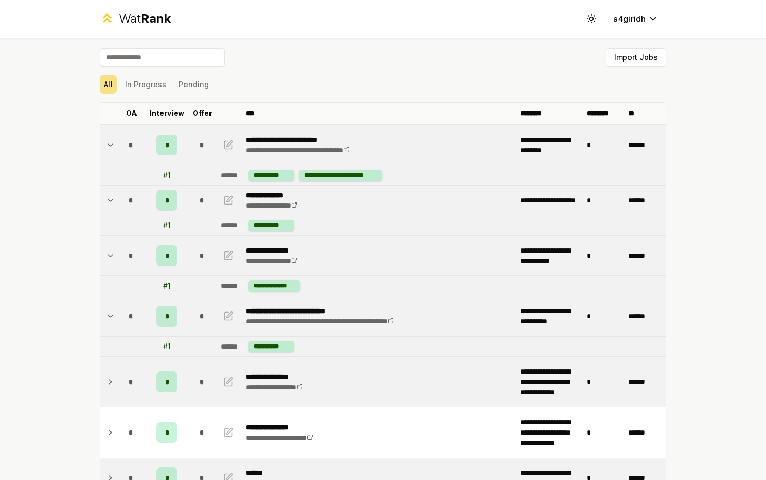
click at [109, 393] on td at bounding box center [108, 382] width 17 height 50
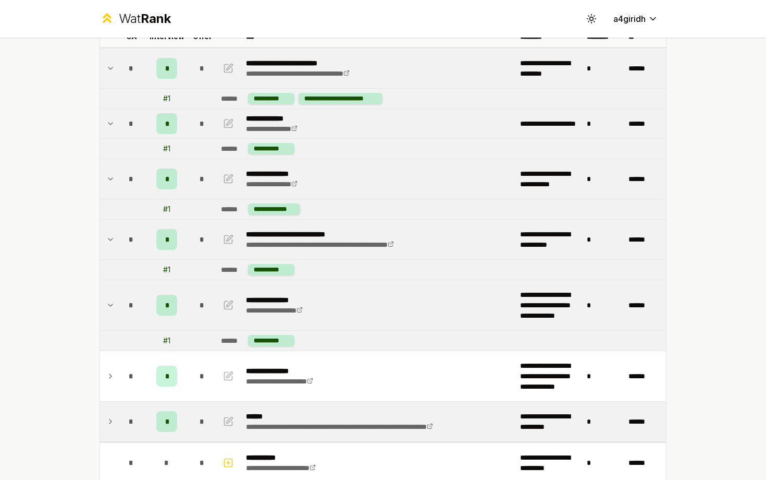
scroll to position [95, 0]
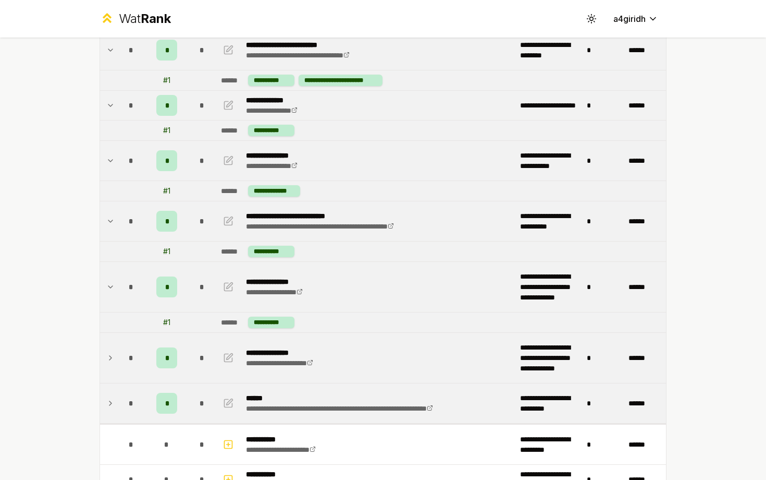
click at [114, 359] on icon at bounding box center [110, 357] width 8 height 13
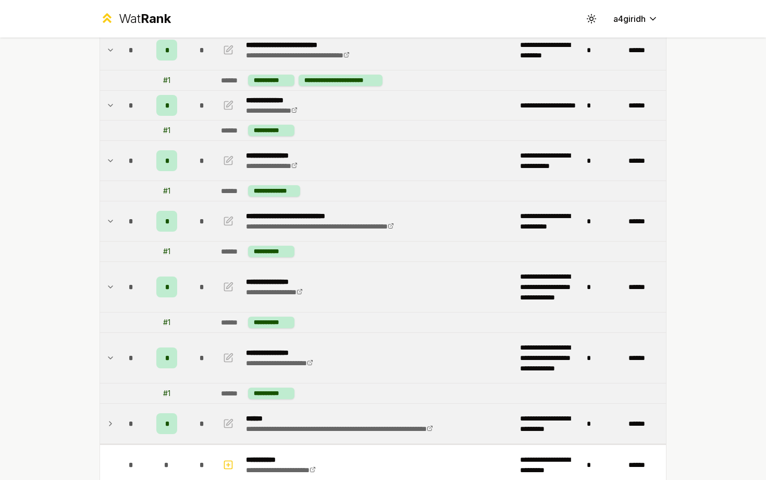
click at [113, 398] on td at bounding box center [108, 393] width 17 height 20
click at [115, 419] on td at bounding box center [108, 423] width 17 height 40
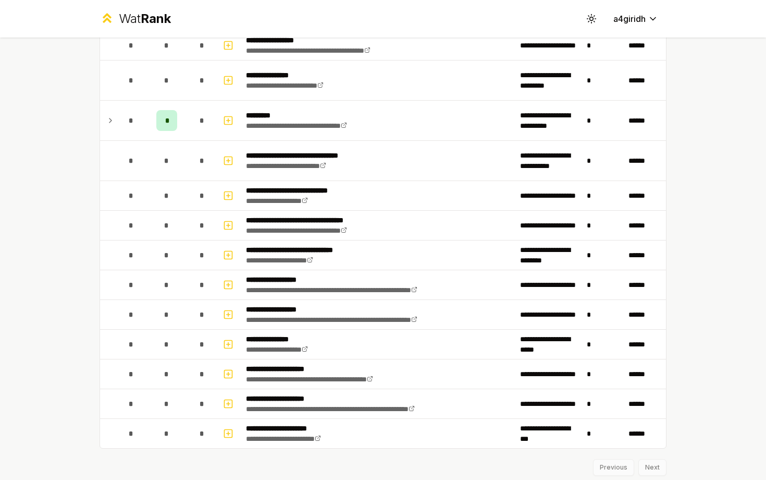
scroll to position [1360, 0]
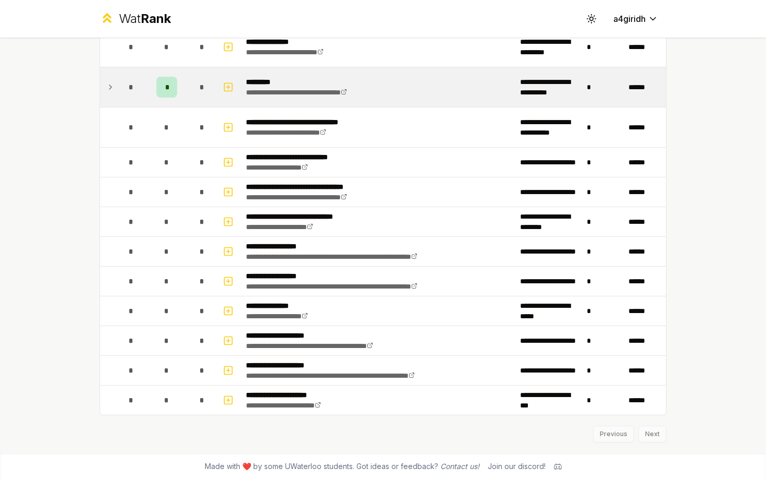
click at [110, 87] on icon at bounding box center [110, 87] width 8 height 13
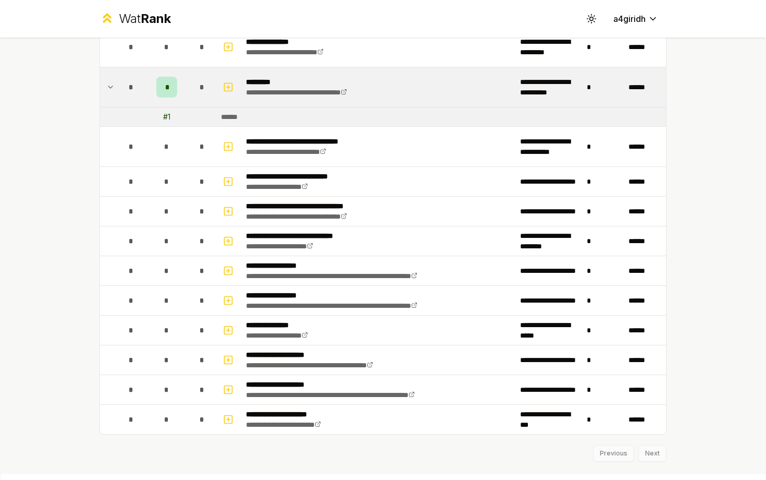
click at [110, 86] on icon at bounding box center [110, 87] width 8 height 13
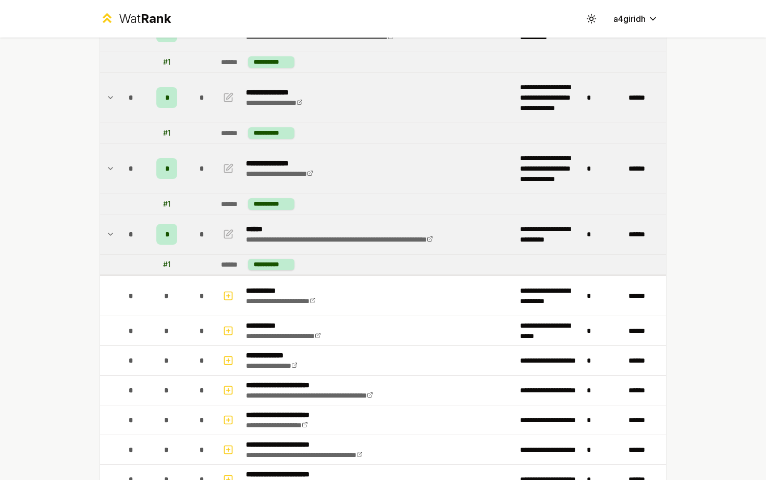
scroll to position [0, 0]
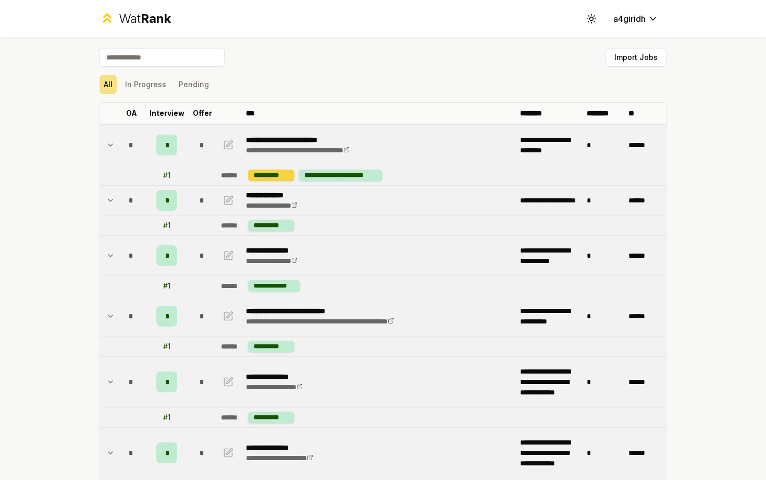
click at [276, 177] on div "**********" at bounding box center [271, 174] width 46 height 11
click at [219, 174] on td "**********" at bounding box center [441, 175] width 449 height 20
click at [234, 174] on div "******" at bounding box center [232, 175] width 23 height 10
click at [270, 176] on div "**********" at bounding box center [271, 174] width 46 height 11
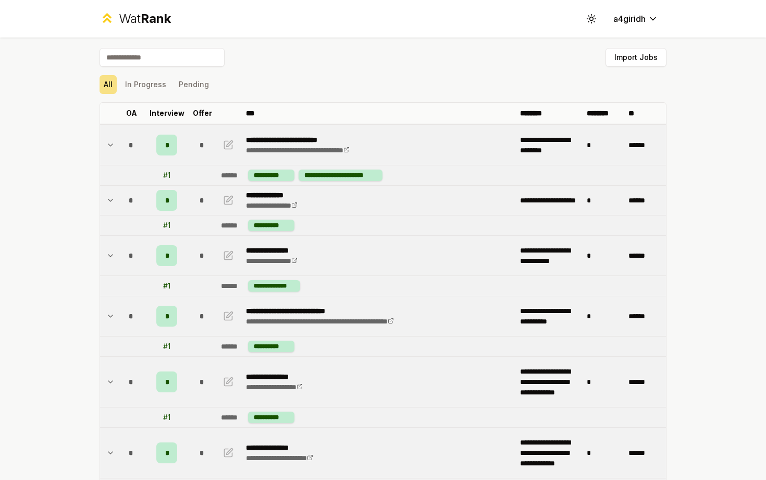
click at [165, 173] on div "# 1" at bounding box center [166, 175] width 7 height 10
click at [169, 175] on div "# 1" at bounding box center [166, 175] width 7 height 10
click at [170, 142] on div "*" at bounding box center [166, 144] width 21 height 21
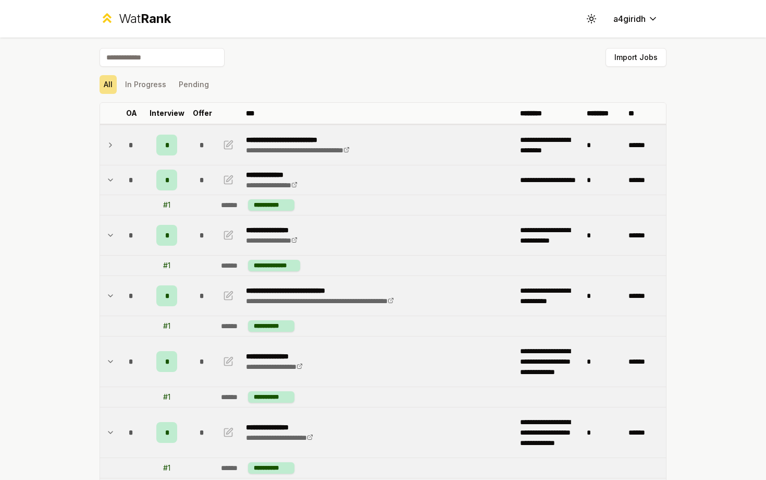
click at [170, 142] on div "*" at bounding box center [166, 144] width 21 height 21
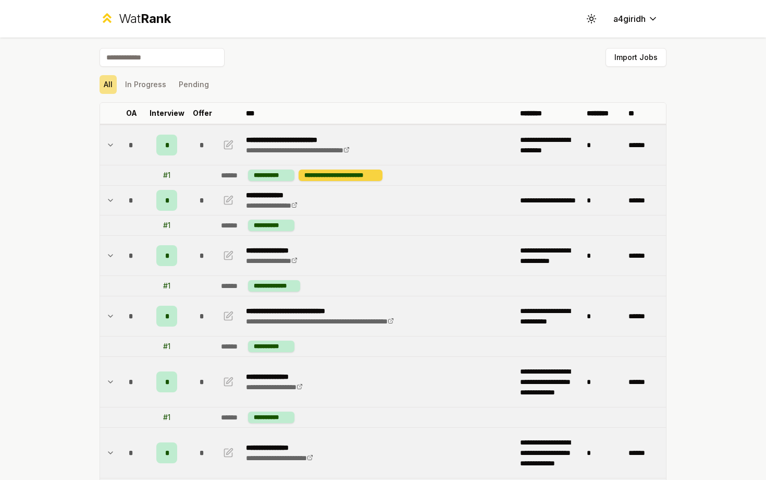
click at [334, 178] on div "**********" at bounding box center [341, 174] width 84 height 11
click at [204, 146] on span "*" at bounding box center [202, 145] width 5 height 10
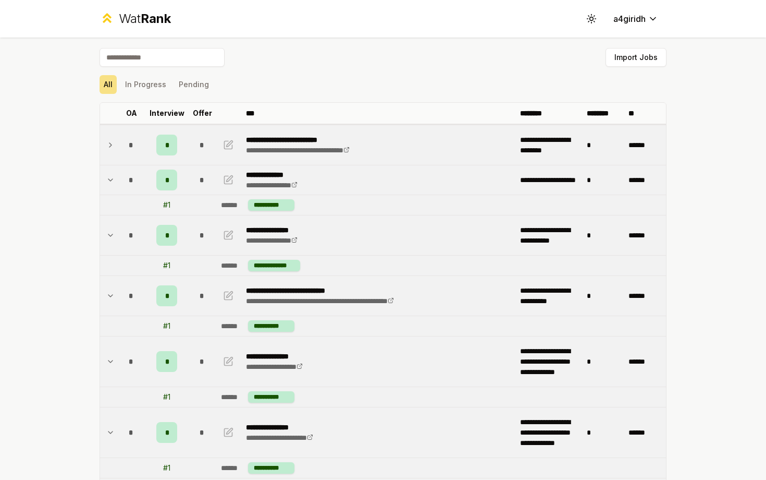
click at [204, 146] on span "*" at bounding box center [202, 145] width 5 height 10
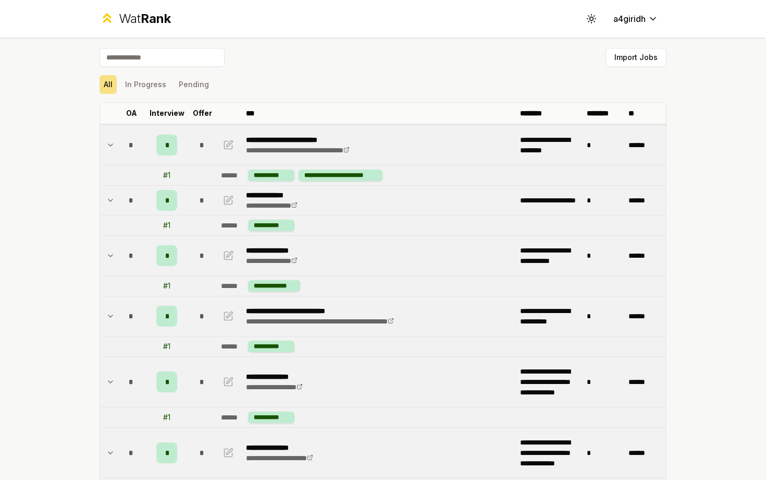
click at [205, 146] on div "*" at bounding box center [202, 144] width 21 height 21
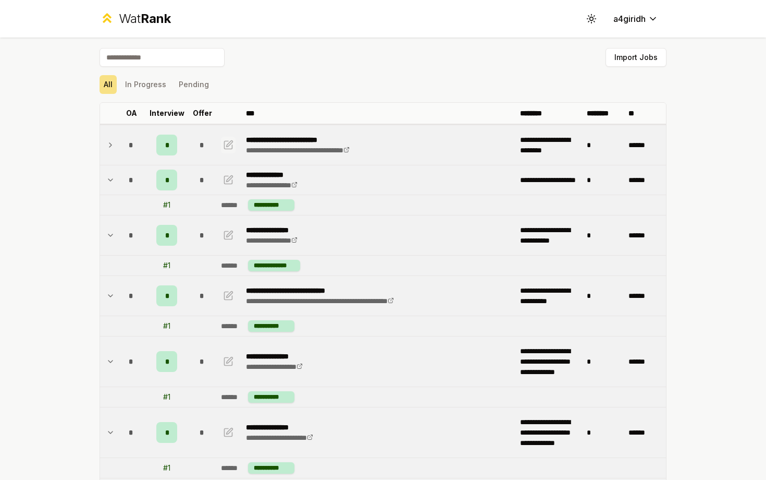
click at [225, 145] on icon "button" at bounding box center [228, 145] width 10 height 13
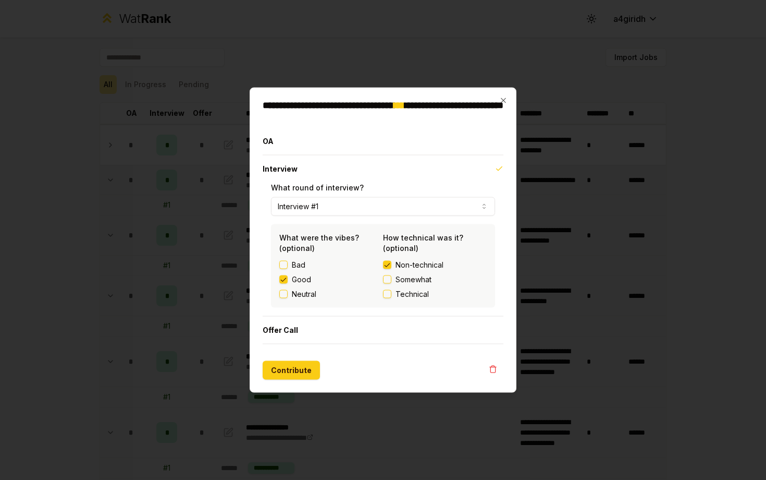
click at [283, 277] on button "Good" at bounding box center [283, 279] width 8 height 8
click at [389, 265] on button "Non-technical" at bounding box center [387, 265] width 8 height 8
click at [277, 371] on button "Contribute" at bounding box center [291, 370] width 57 height 19
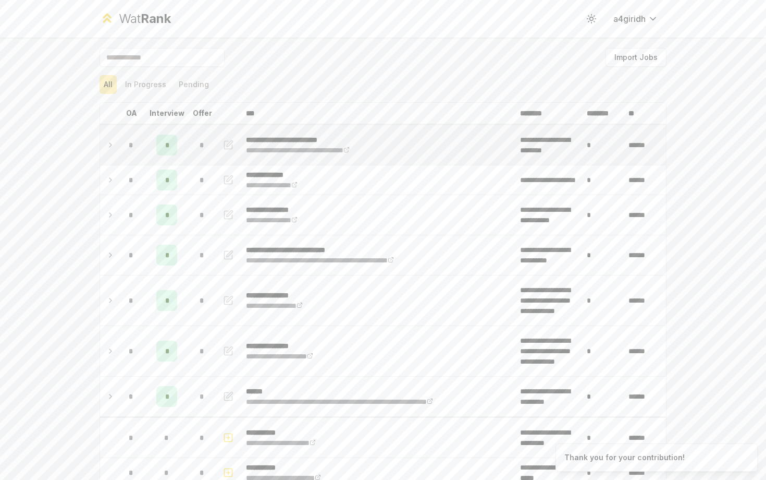
click at [117, 145] on td "*" at bounding box center [131, 145] width 29 height 40
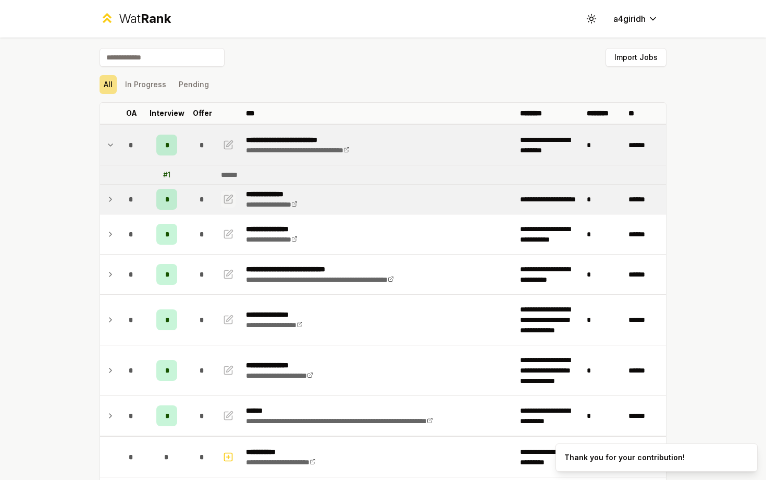
click at [231, 197] on icon "button" at bounding box center [230, 197] width 6 height 6
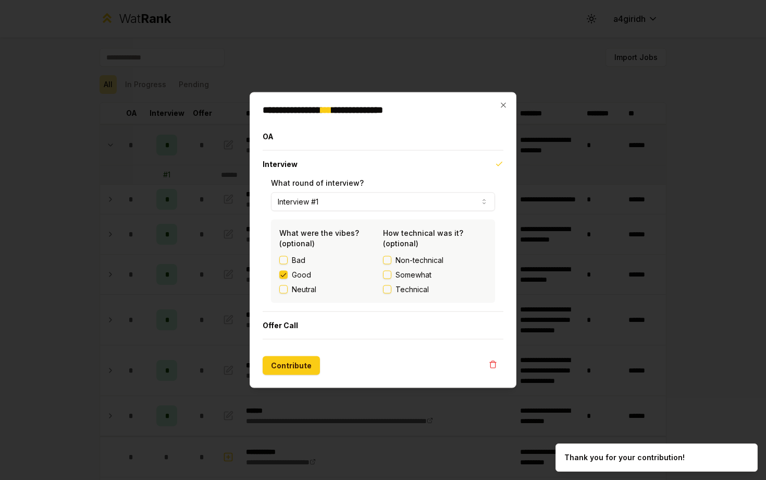
click at [287, 269] on div "Good" at bounding box center [331, 274] width 104 height 10
click at [285, 273] on button "Good" at bounding box center [283, 275] width 8 height 8
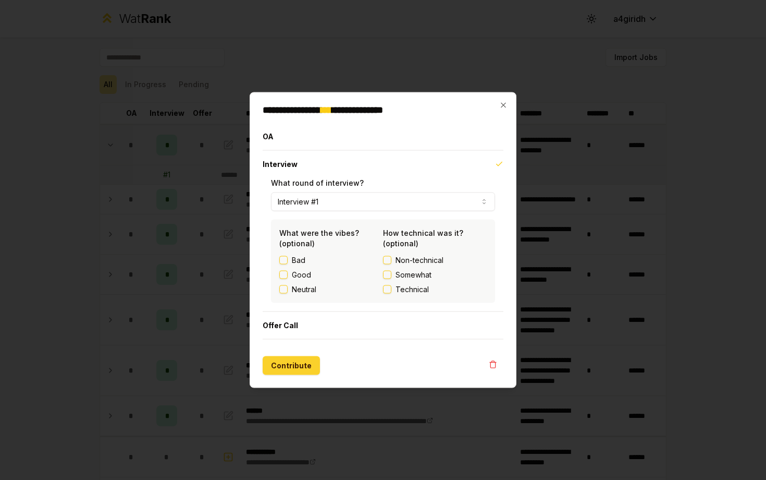
click at [299, 364] on button "Contribute" at bounding box center [291, 365] width 57 height 19
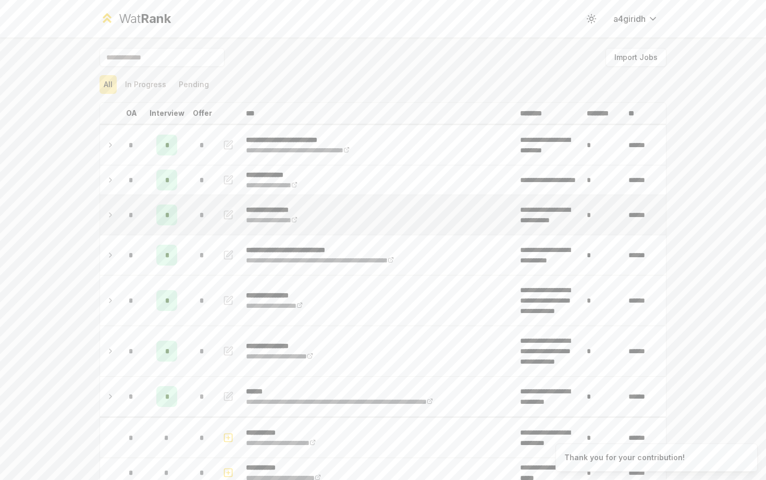
click at [232, 213] on icon "button" at bounding box center [228, 214] width 10 height 13
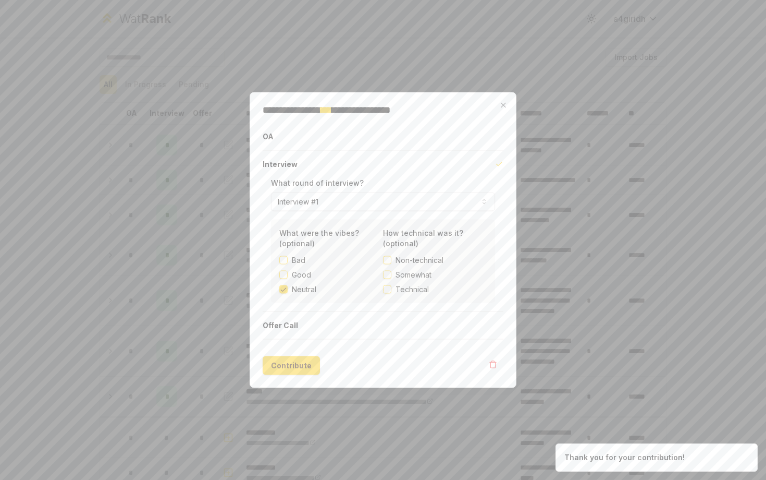
click at [284, 291] on button "Neutral" at bounding box center [283, 289] width 8 height 8
click at [291, 371] on button "Contribute" at bounding box center [291, 365] width 57 height 19
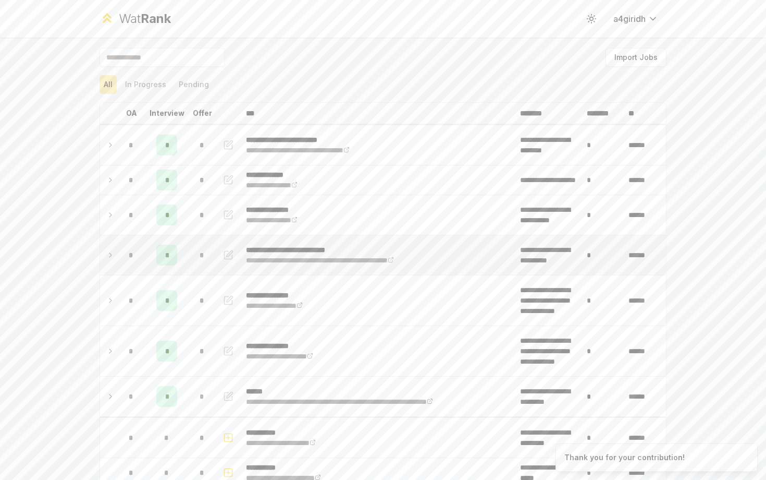
click at [230, 252] on icon "button" at bounding box center [228, 255] width 10 height 13
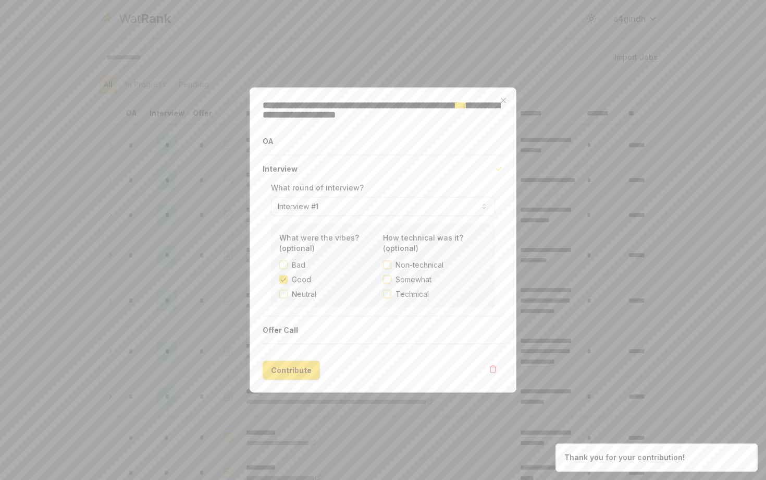
click at [283, 274] on div "Good" at bounding box center [331, 279] width 104 height 10
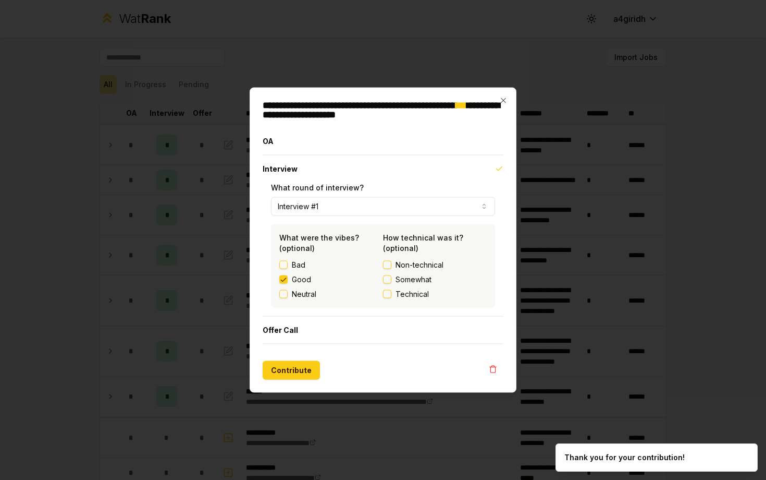
click at [283, 281] on button "Good" at bounding box center [283, 279] width 8 height 8
click at [283, 372] on button "Contribute" at bounding box center [291, 370] width 57 height 19
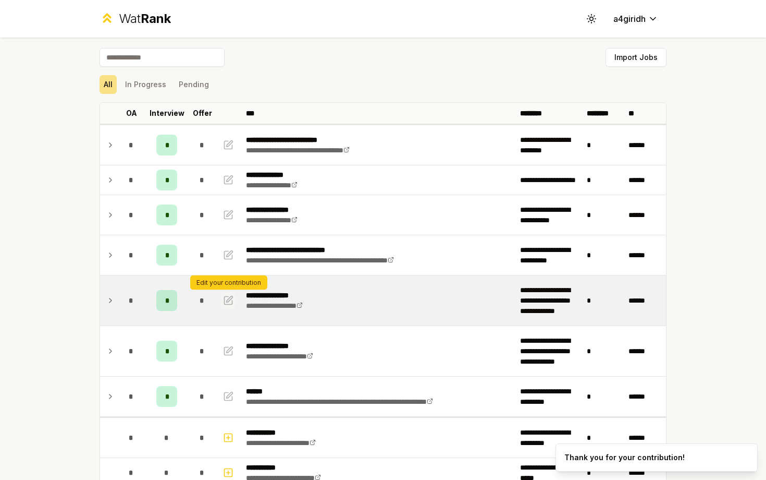
click at [231, 303] on icon "button" at bounding box center [228, 300] width 10 height 13
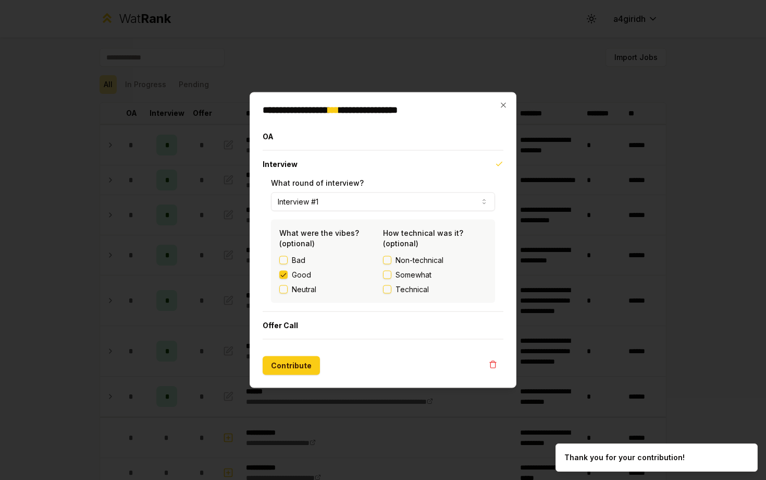
click at [289, 275] on div "Good" at bounding box center [331, 274] width 104 height 10
click at [283, 275] on button "Good" at bounding box center [283, 275] width 8 height 8
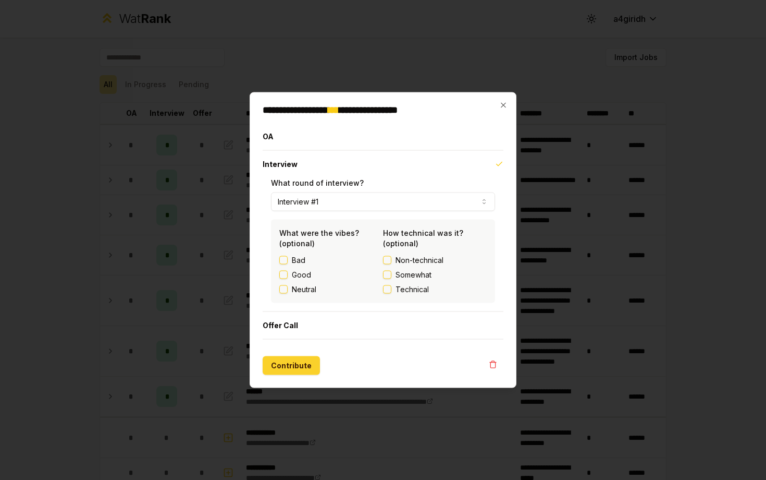
click at [302, 360] on button "Contribute" at bounding box center [291, 365] width 57 height 19
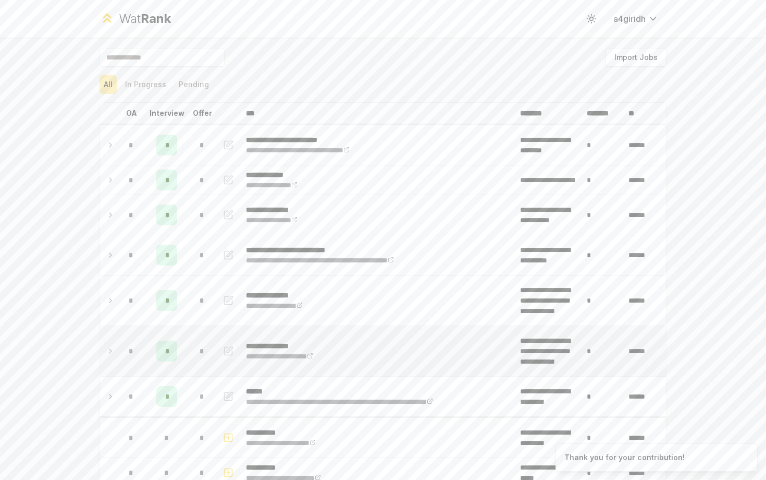
click at [225, 349] on icon "button" at bounding box center [228, 351] width 10 height 13
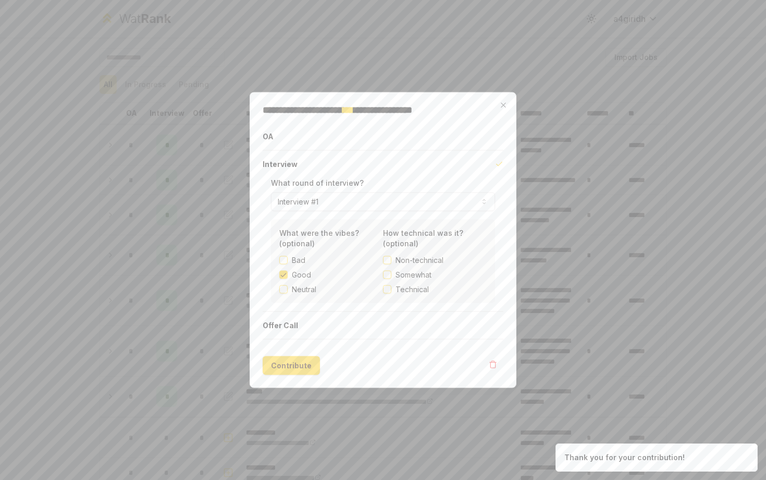
click at [280, 273] on button "Good" at bounding box center [283, 275] width 8 height 8
click at [291, 370] on button "Contribute" at bounding box center [291, 365] width 57 height 19
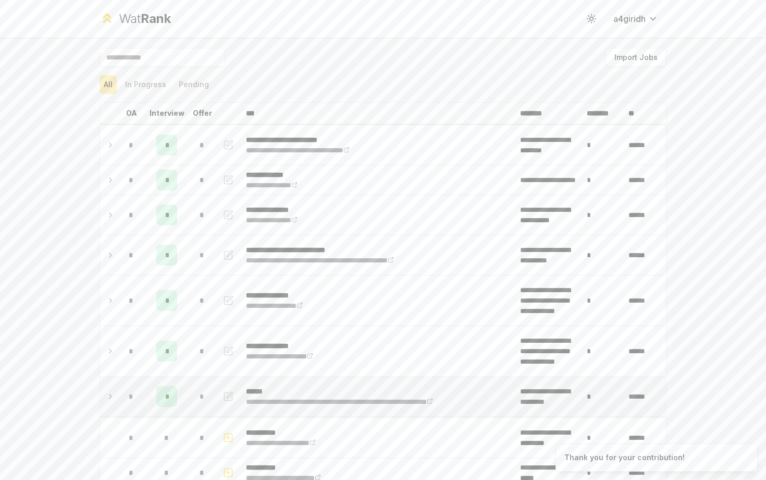
click at [228, 397] on icon "button" at bounding box center [230, 394] width 6 height 6
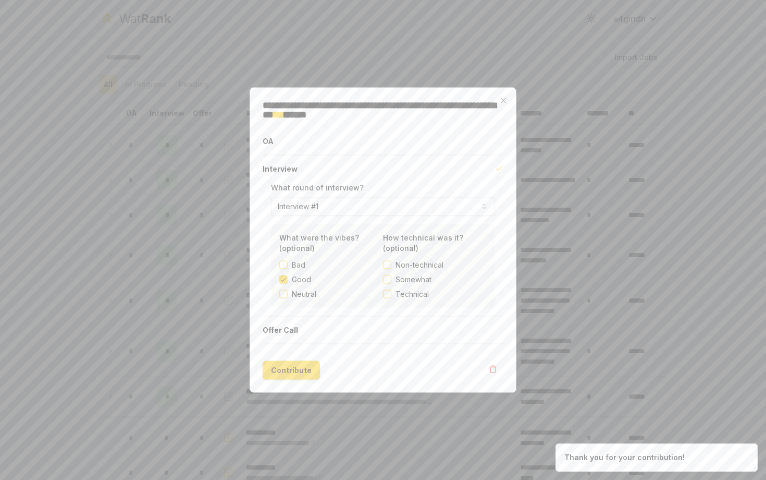
click at [287, 280] on button "Good" at bounding box center [283, 279] width 8 height 8
click at [288, 374] on button "Contribute" at bounding box center [291, 370] width 57 height 19
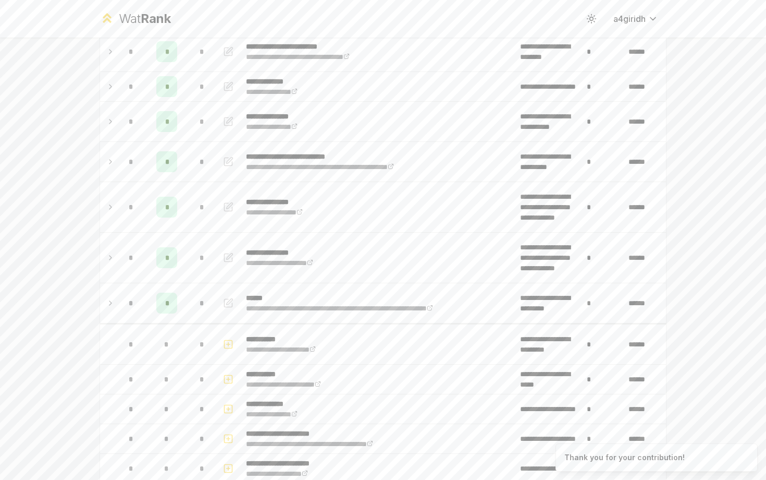
scroll to position [95, 0]
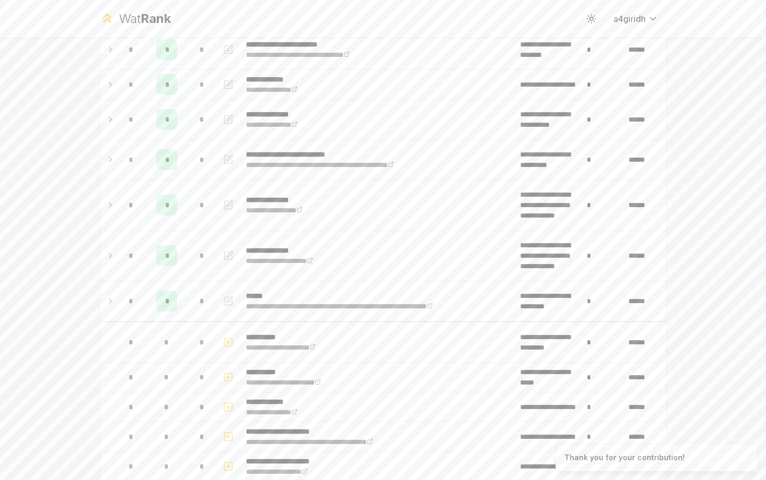
click at [74, 350] on div "**********" at bounding box center [383, 240] width 766 height 480
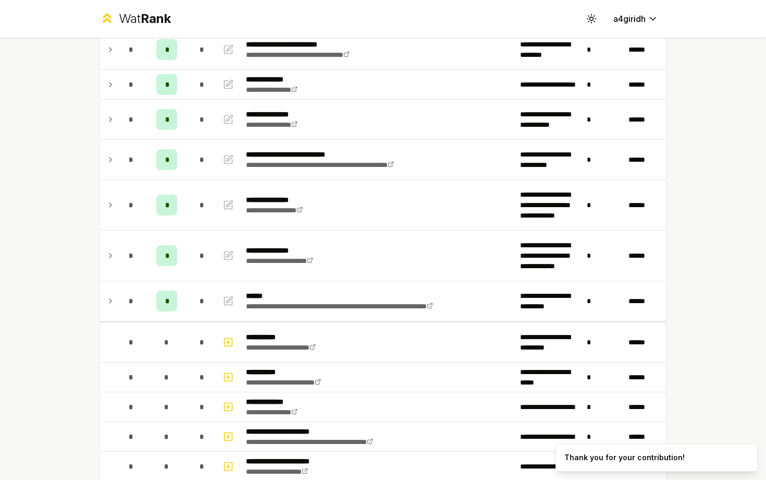
scroll to position [0, 0]
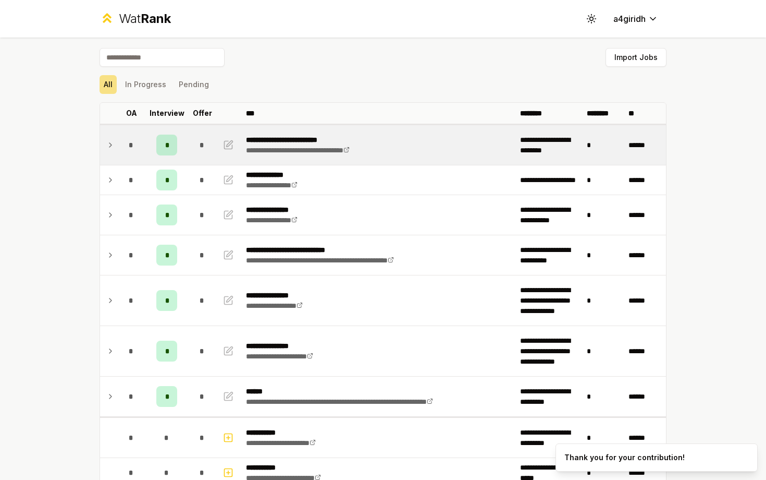
click at [110, 149] on icon at bounding box center [110, 145] width 8 height 13
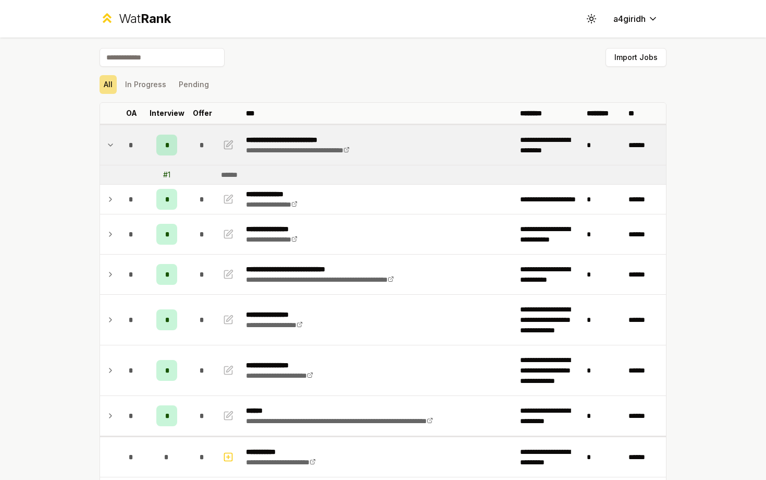
click at [107, 178] on td at bounding box center [108, 174] width 17 height 19
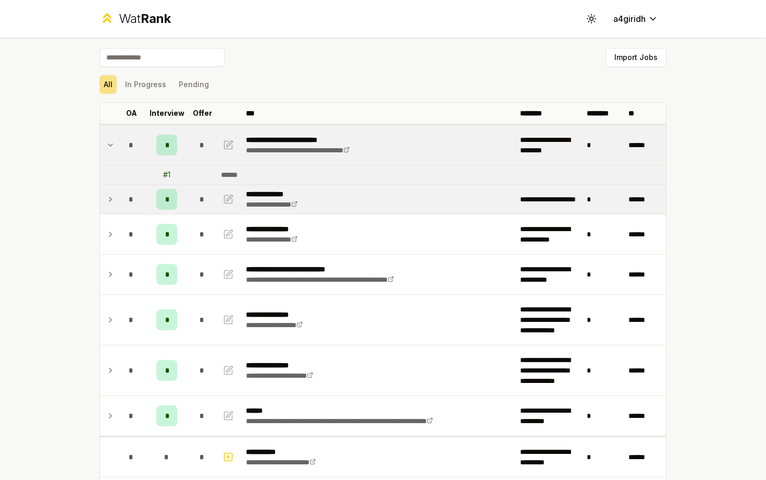
click at [112, 190] on td at bounding box center [108, 199] width 17 height 29
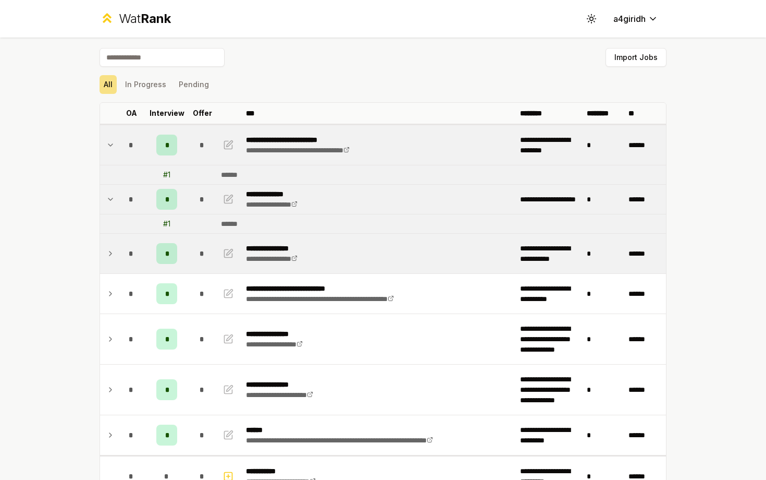
click at [115, 248] on td at bounding box center [108, 254] width 17 height 40
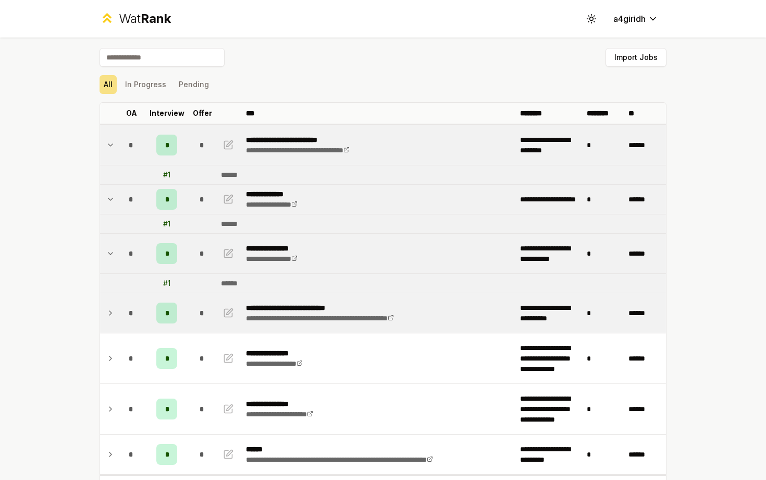
click at [117, 313] on td "*" at bounding box center [131, 313] width 29 height 40
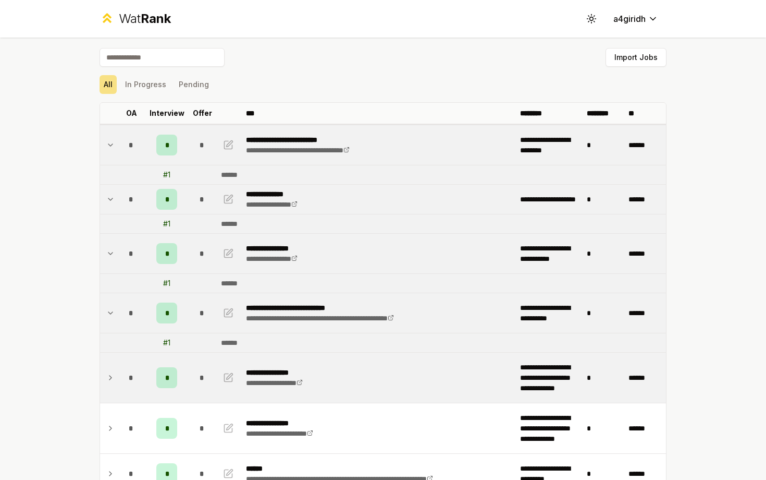
click at [112, 388] on td at bounding box center [108, 377] width 17 height 50
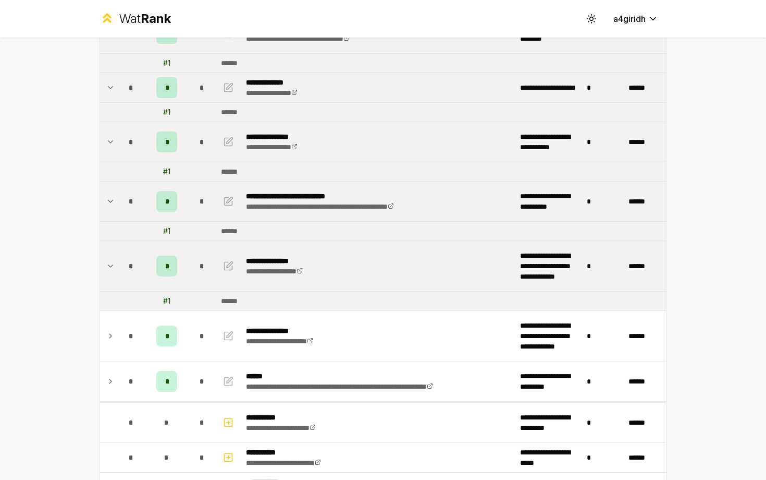
scroll to position [131, 0]
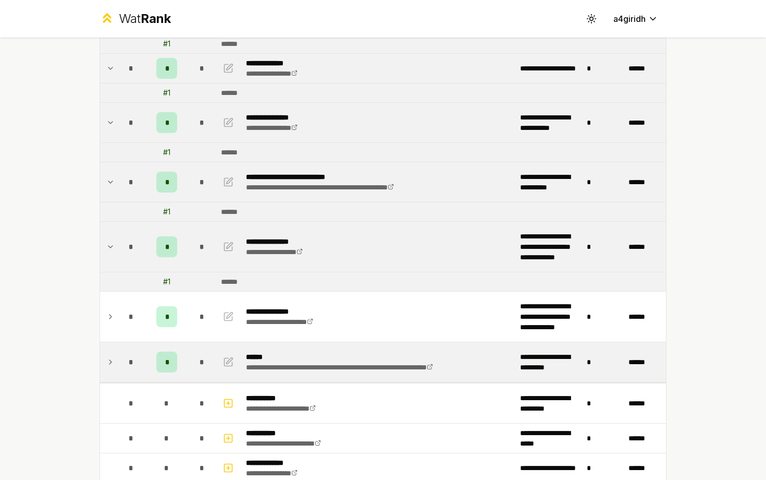
click at [116, 360] on td at bounding box center [108, 362] width 17 height 40
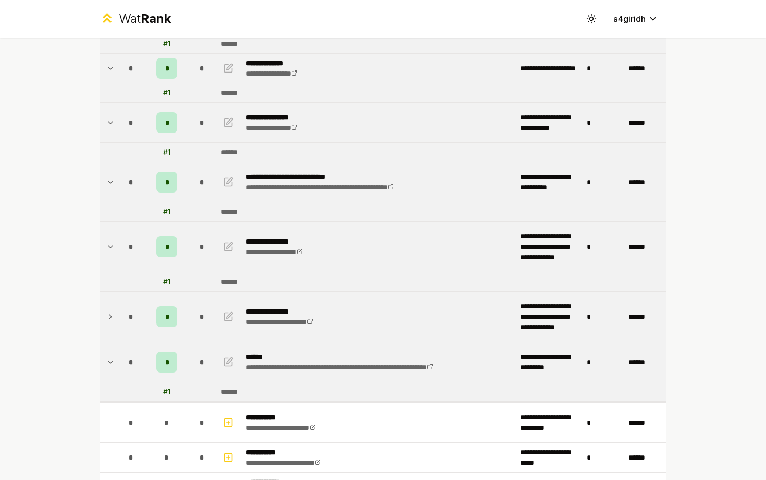
click at [115, 327] on td at bounding box center [108, 316] width 17 height 50
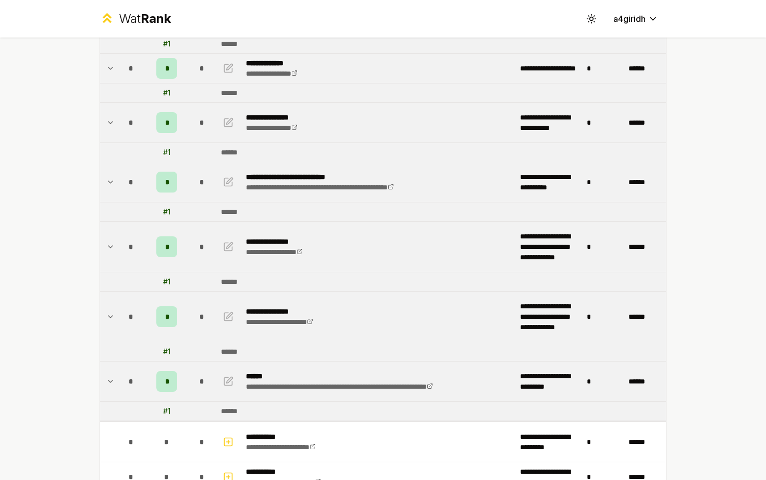
click at [115, 328] on td at bounding box center [108, 316] width 17 height 50
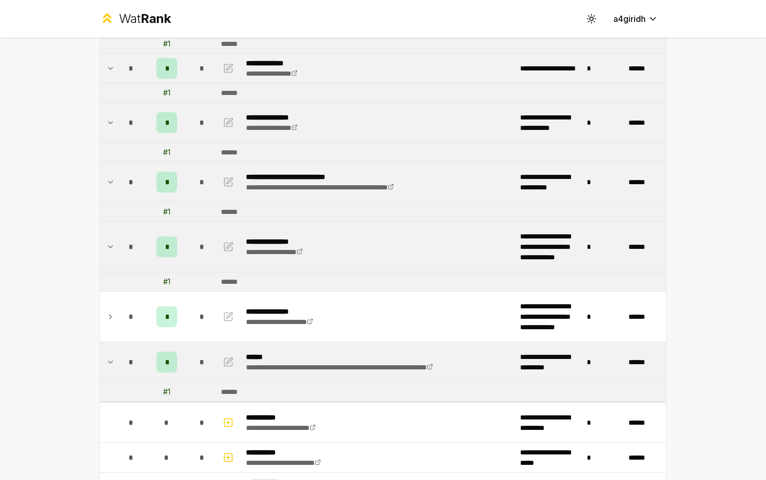
click at [112, 372] on td at bounding box center [108, 362] width 17 height 40
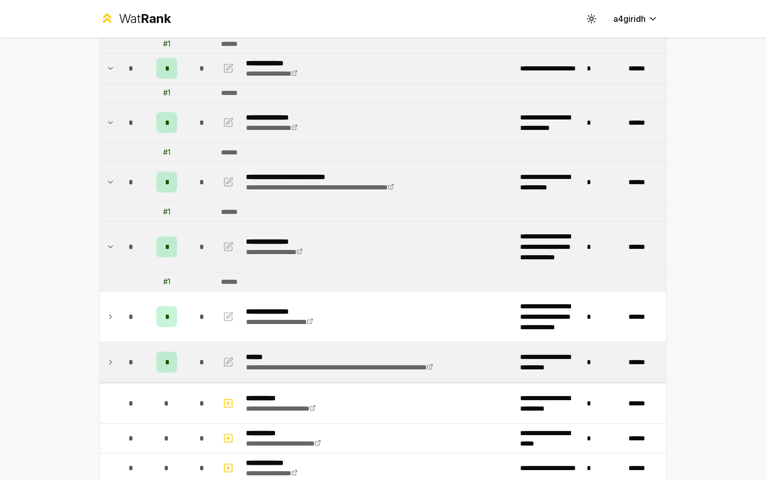
scroll to position [0, 0]
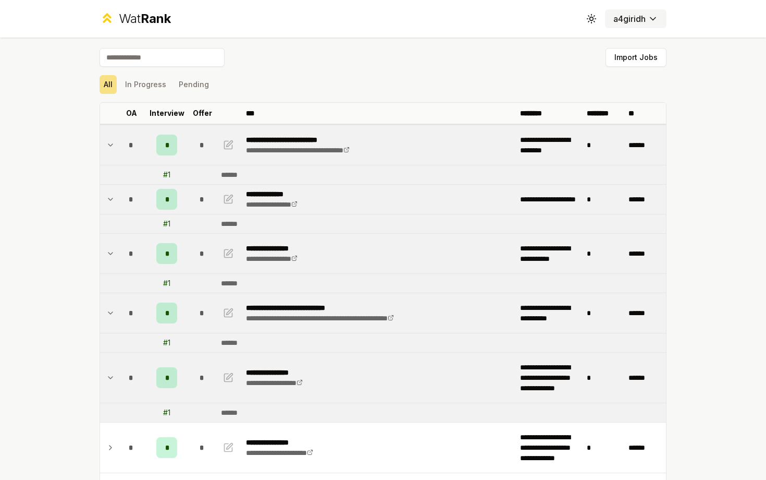
click at [649, 28] on button "a4giridh" at bounding box center [636, 18] width 62 height 19
click at [655, 23] on html "**********" at bounding box center [383, 240] width 766 height 480
click at [655, 21] on html "**********" at bounding box center [383, 240] width 766 height 480
click at [593, 18] on icon at bounding box center [591, 19] width 10 height 10
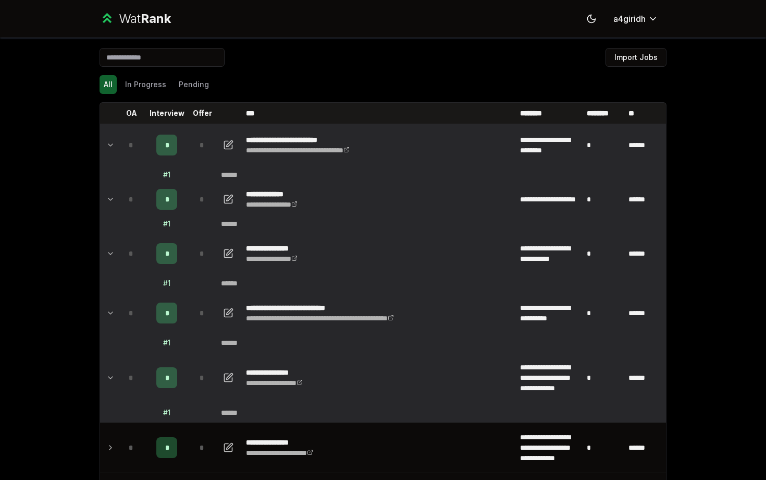
click at [338, 58] on div "Import Jobs" at bounding box center [383, 59] width 567 height 23
click at [168, 285] on div "# 1" at bounding box center [166, 283] width 7 height 10
click at [107, 250] on icon at bounding box center [110, 253] width 8 height 13
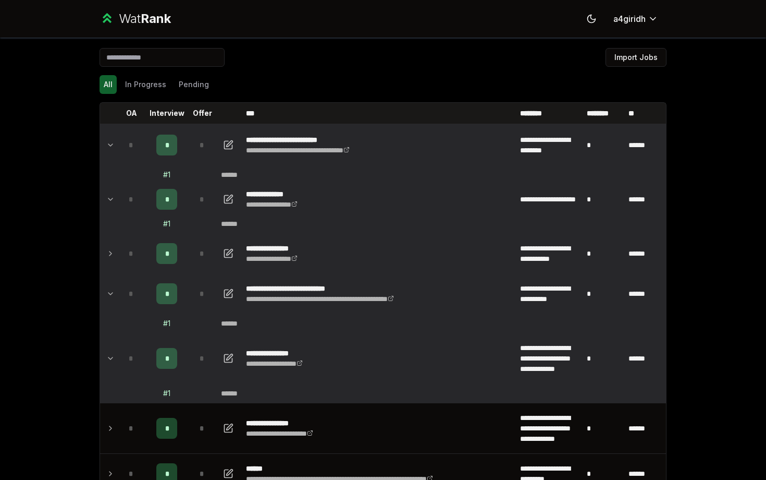
click at [111, 197] on icon at bounding box center [110, 199] width 8 height 13
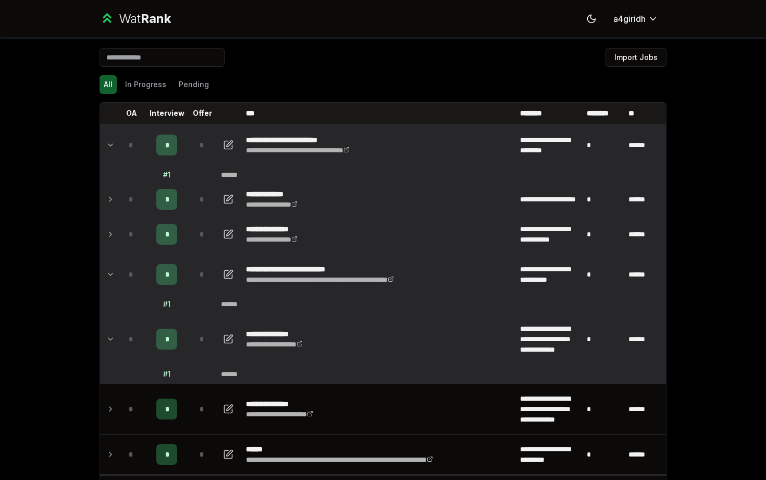
click at [113, 145] on icon at bounding box center [110, 145] width 8 height 13
